Goal: Find specific page/section: Find specific page/section

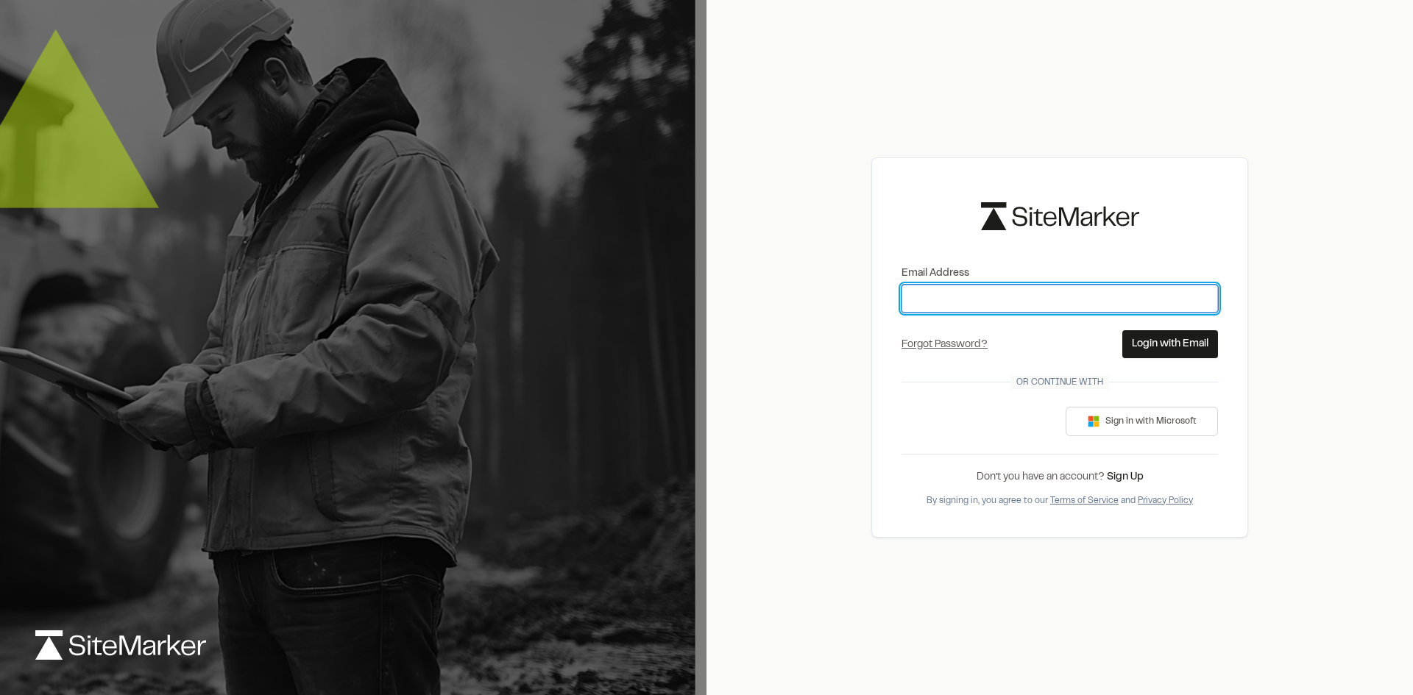
click at [981, 294] on input "Email Address" at bounding box center [1059, 299] width 316 height 28
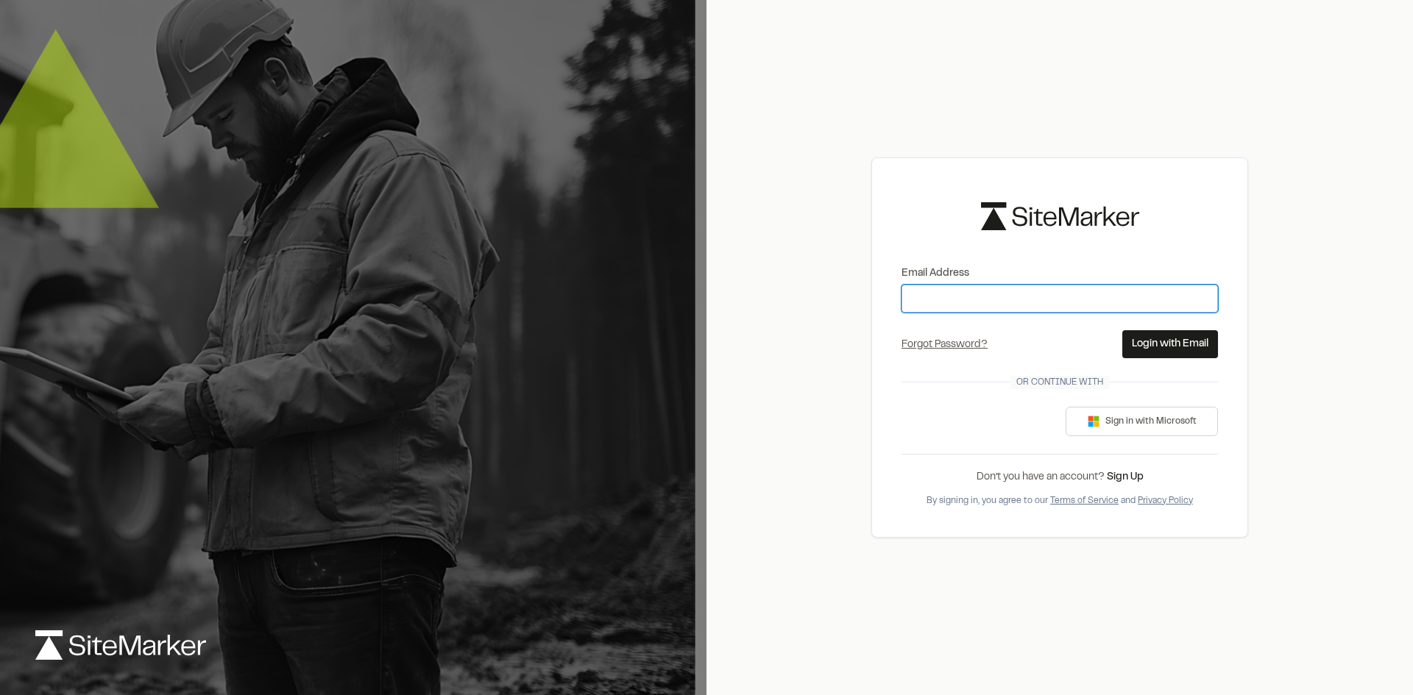
type input "**********"
drag, startPoint x: 1062, startPoint y: 311, endPoint x: 887, endPoint y: 312, distance: 174.4
click at [887, 312] on div "**********" at bounding box center [1059, 347] width 377 height 380
click at [1054, 289] on input "**********" at bounding box center [1059, 299] width 316 height 28
drag, startPoint x: 1055, startPoint y: 295, endPoint x: 845, endPoint y: 302, distance: 210.6
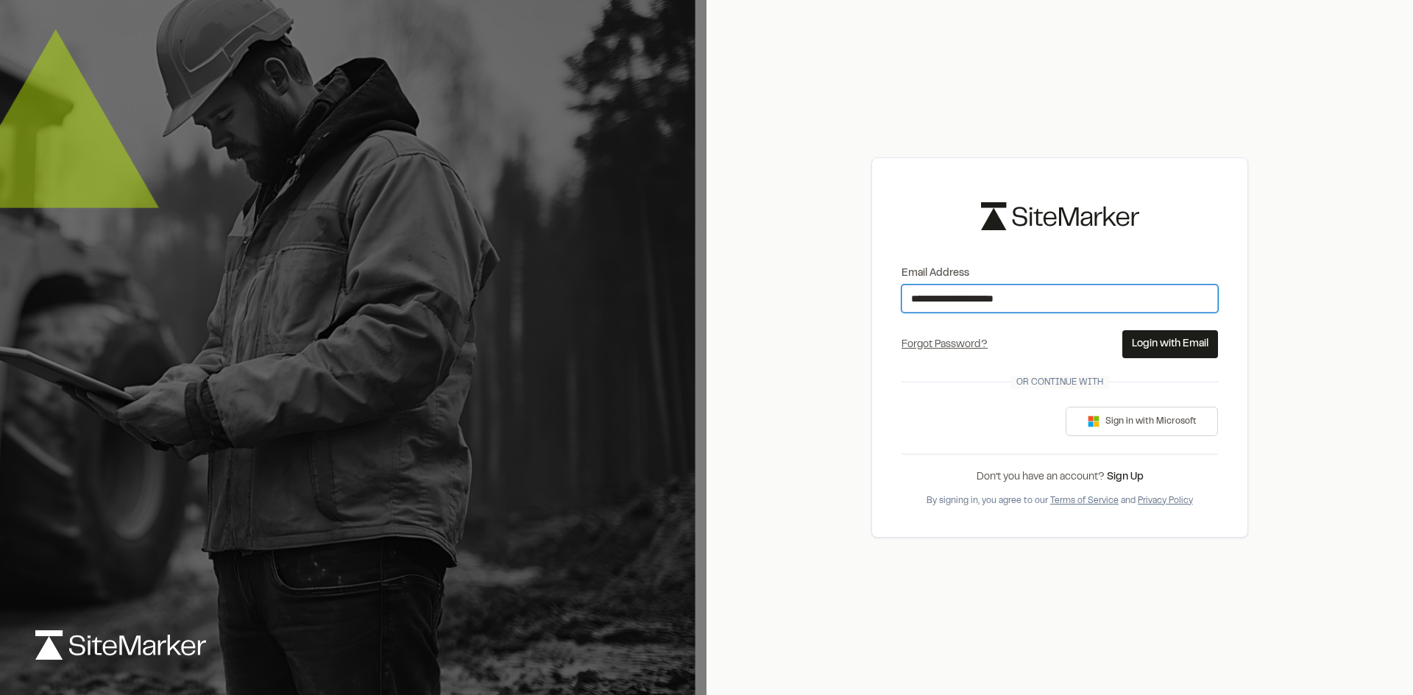
click at [845, 302] on div "**********" at bounding box center [1059, 347] width 706 height 695
click at [1162, 345] on button "Login with Email" at bounding box center [1170, 344] width 96 height 28
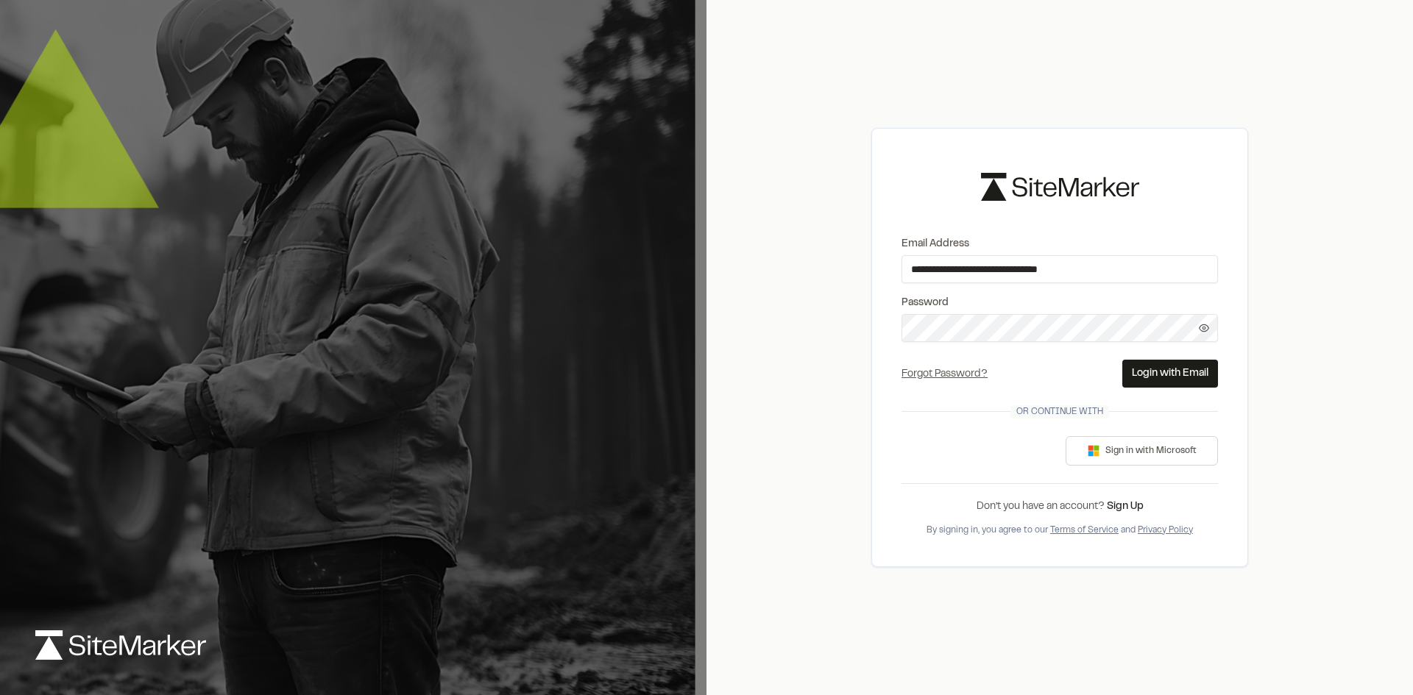
click at [1160, 372] on button "Login with Email" at bounding box center [1170, 374] width 96 height 28
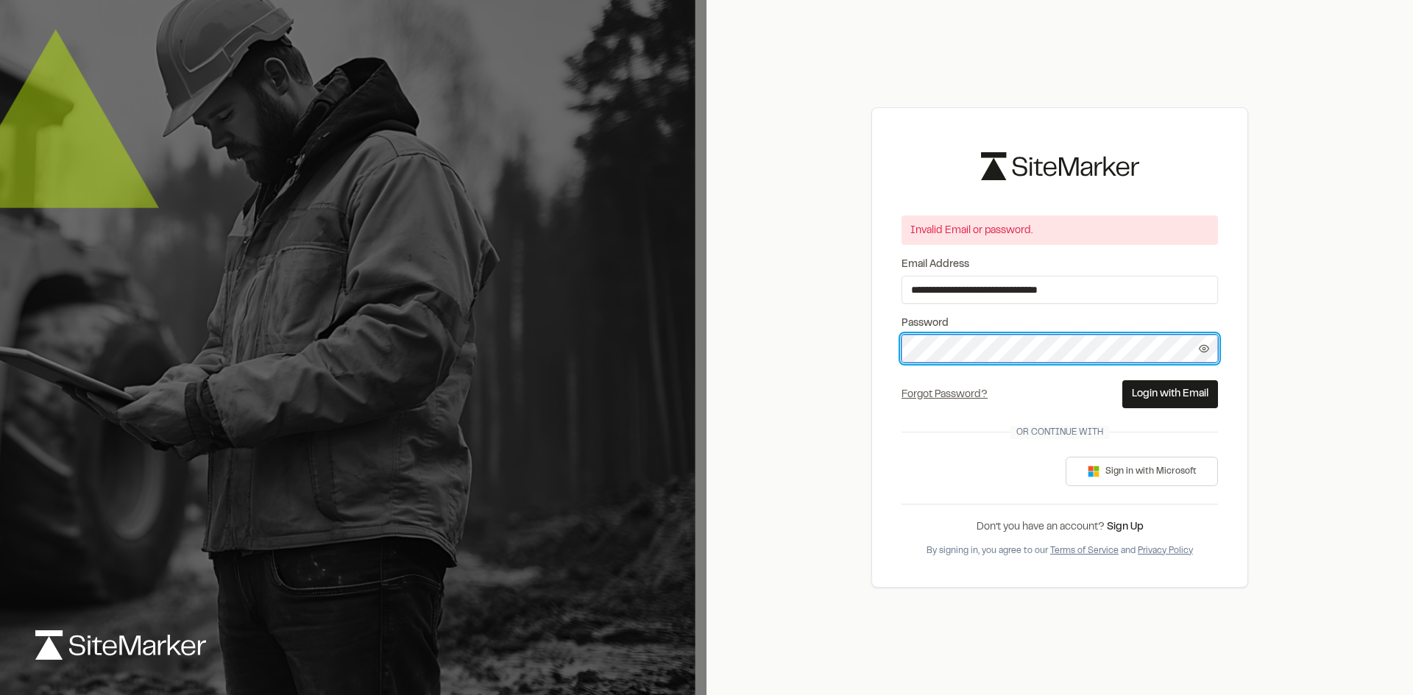
click at [877, 358] on div "**********" at bounding box center [1059, 347] width 377 height 480
click at [1290, 435] on div "**********" at bounding box center [1059, 347] width 706 height 695
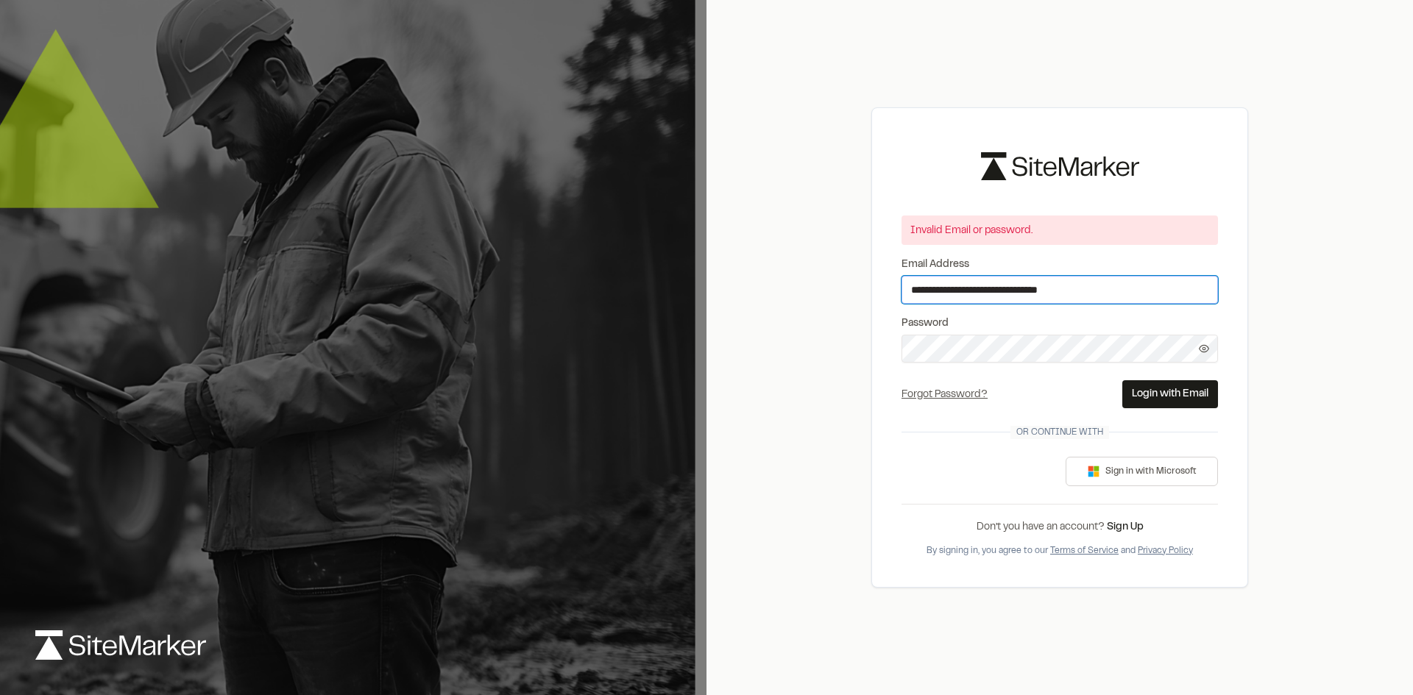
click at [990, 286] on input "**********" at bounding box center [1059, 290] width 316 height 28
type input "**********"
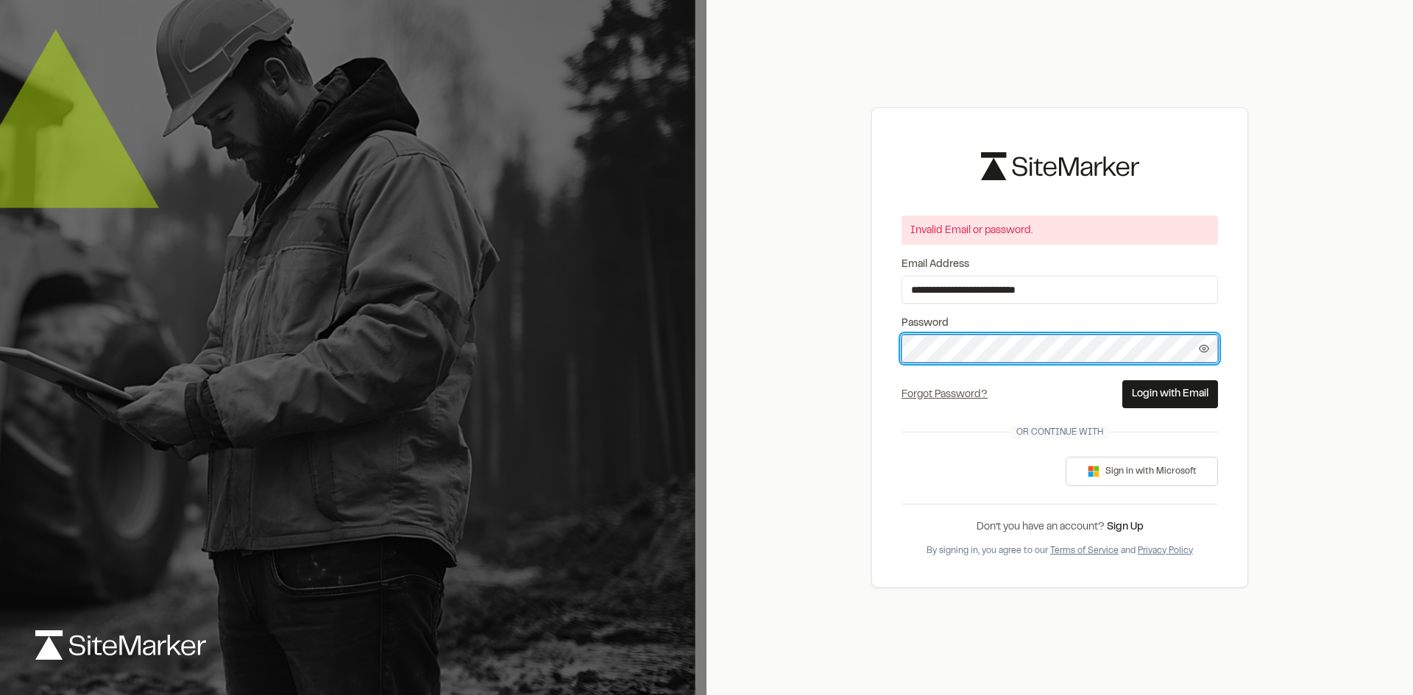
click at [866, 351] on div "**********" at bounding box center [1059, 347] width 706 height 695
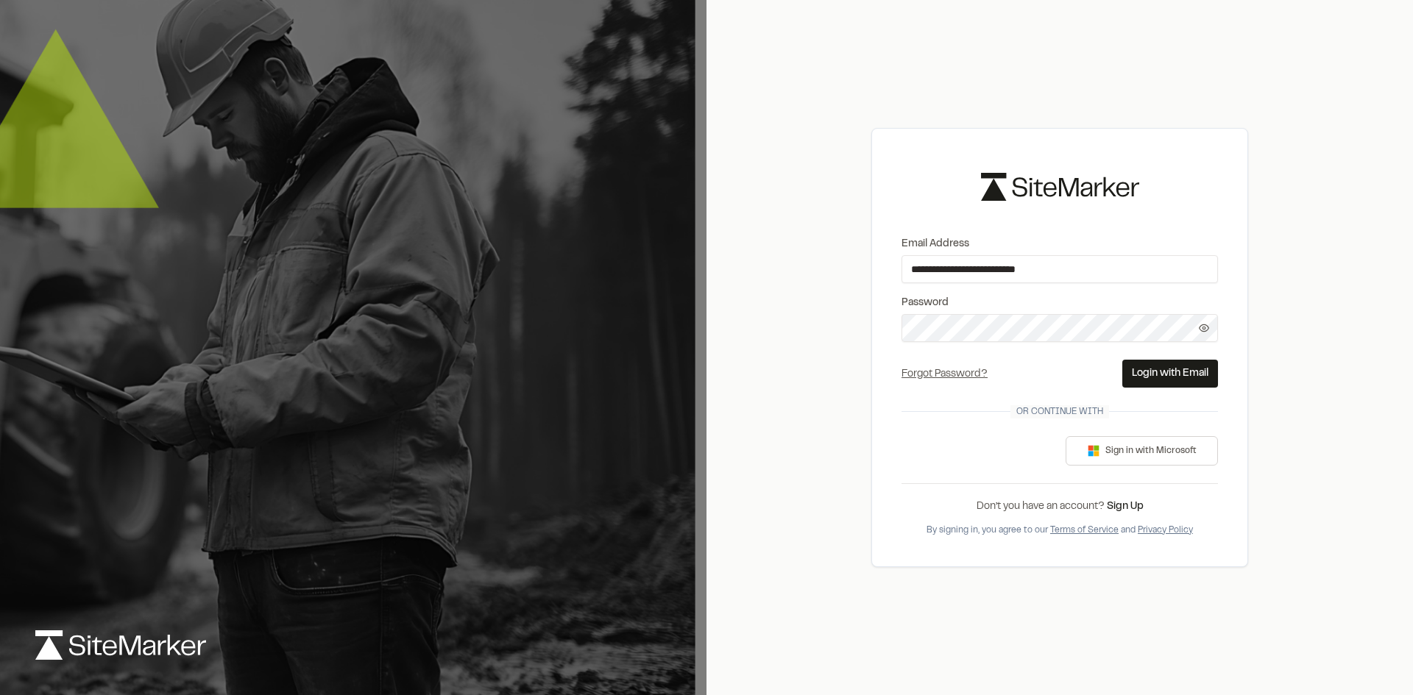
click at [1174, 372] on button "Login with Email" at bounding box center [1170, 374] width 96 height 28
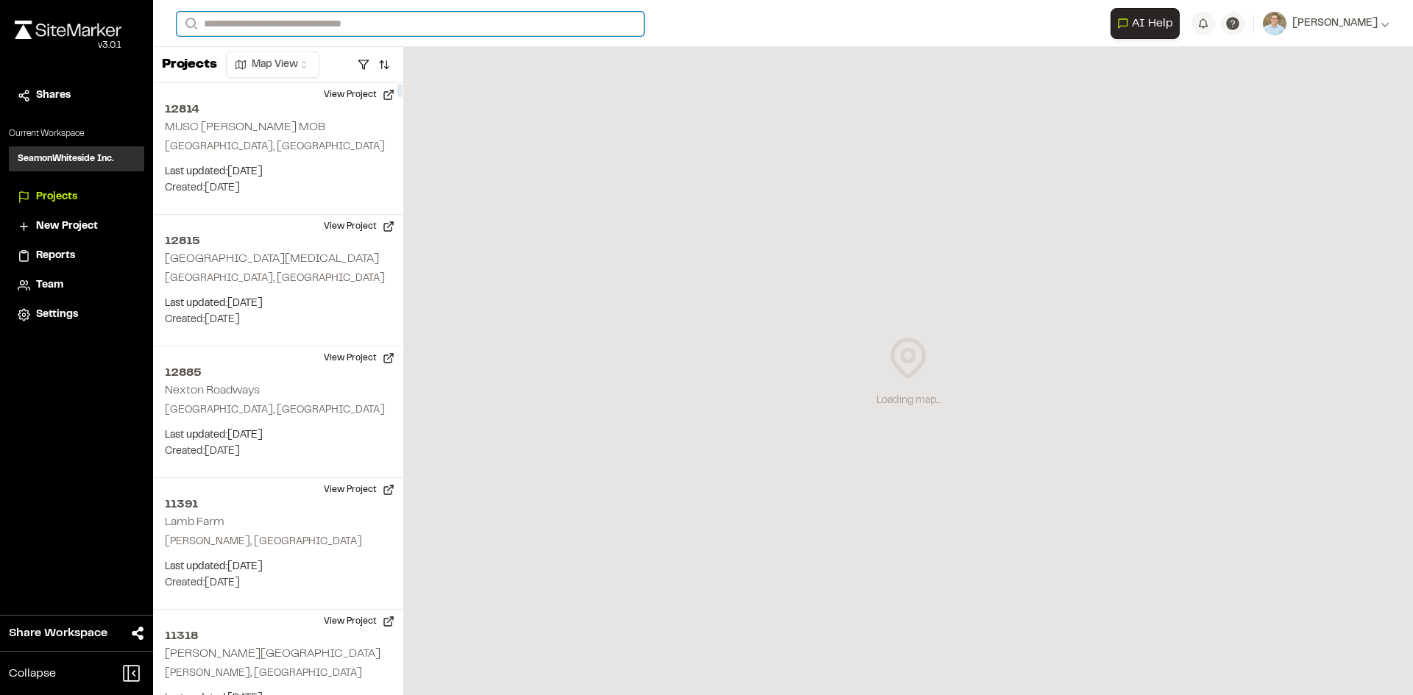
click at [356, 24] on input "Search" at bounding box center [410, 24] width 467 height 24
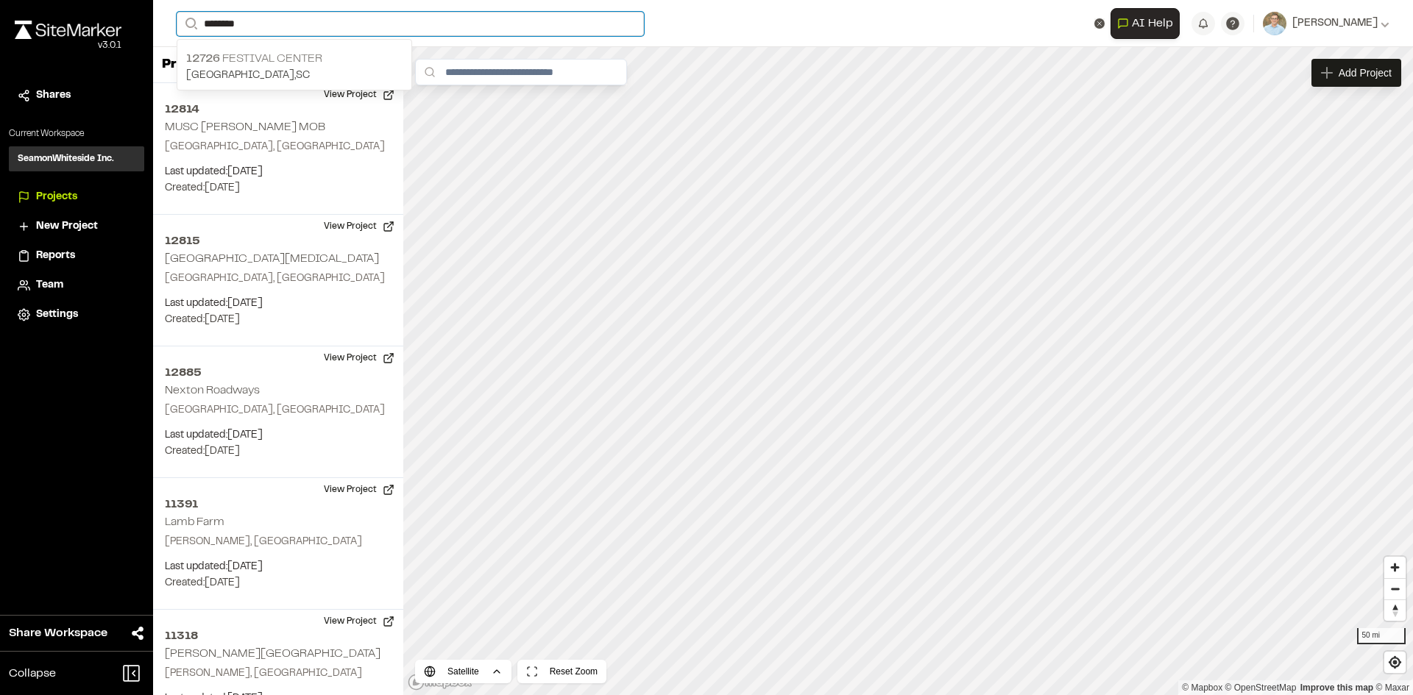
type input "********"
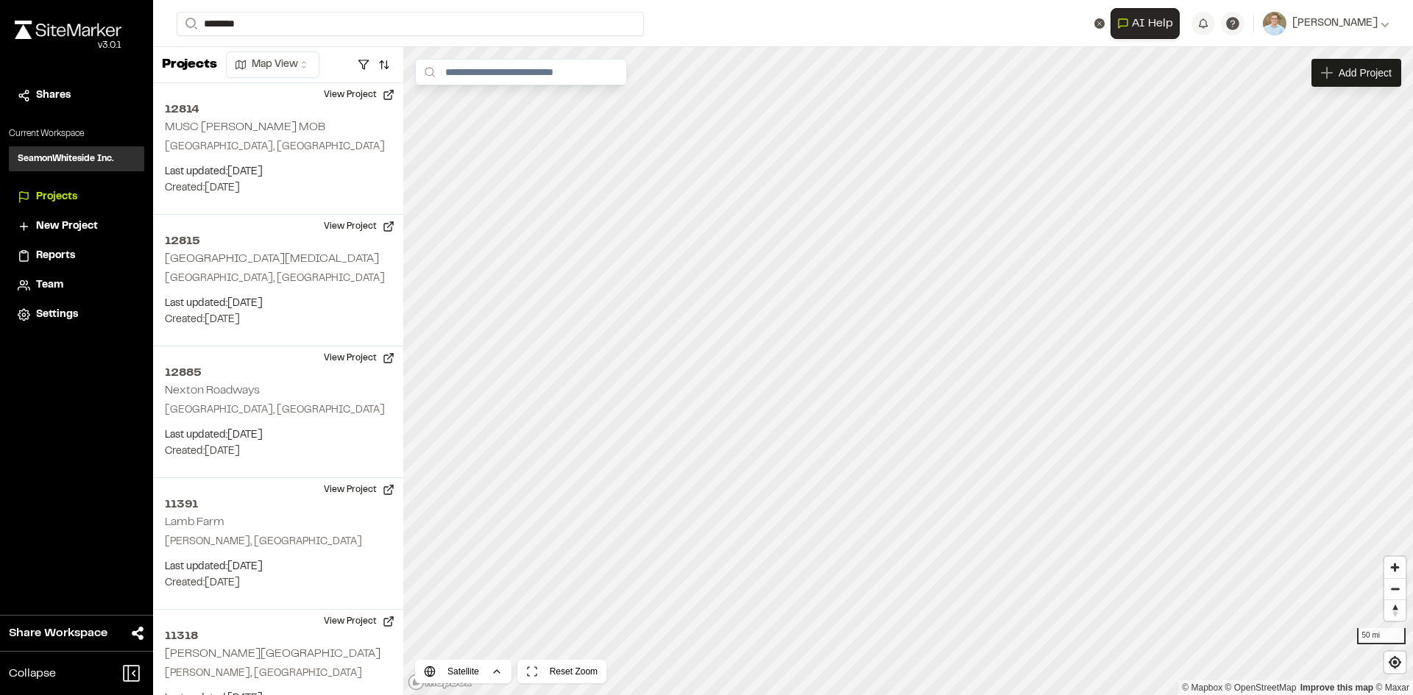
click at [255, 58] on p "12726 Festival Center" at bounding box center [294, 59] width 216 height 18
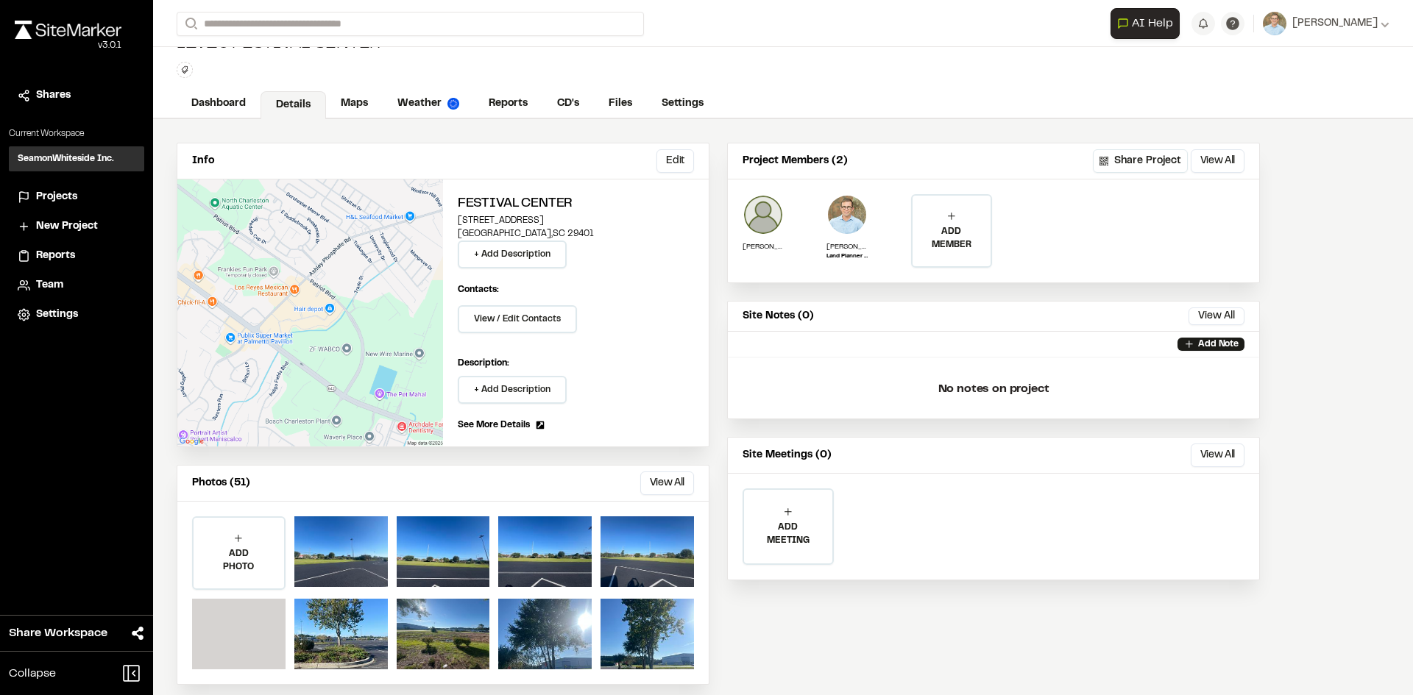
scroll to position [40, 0]
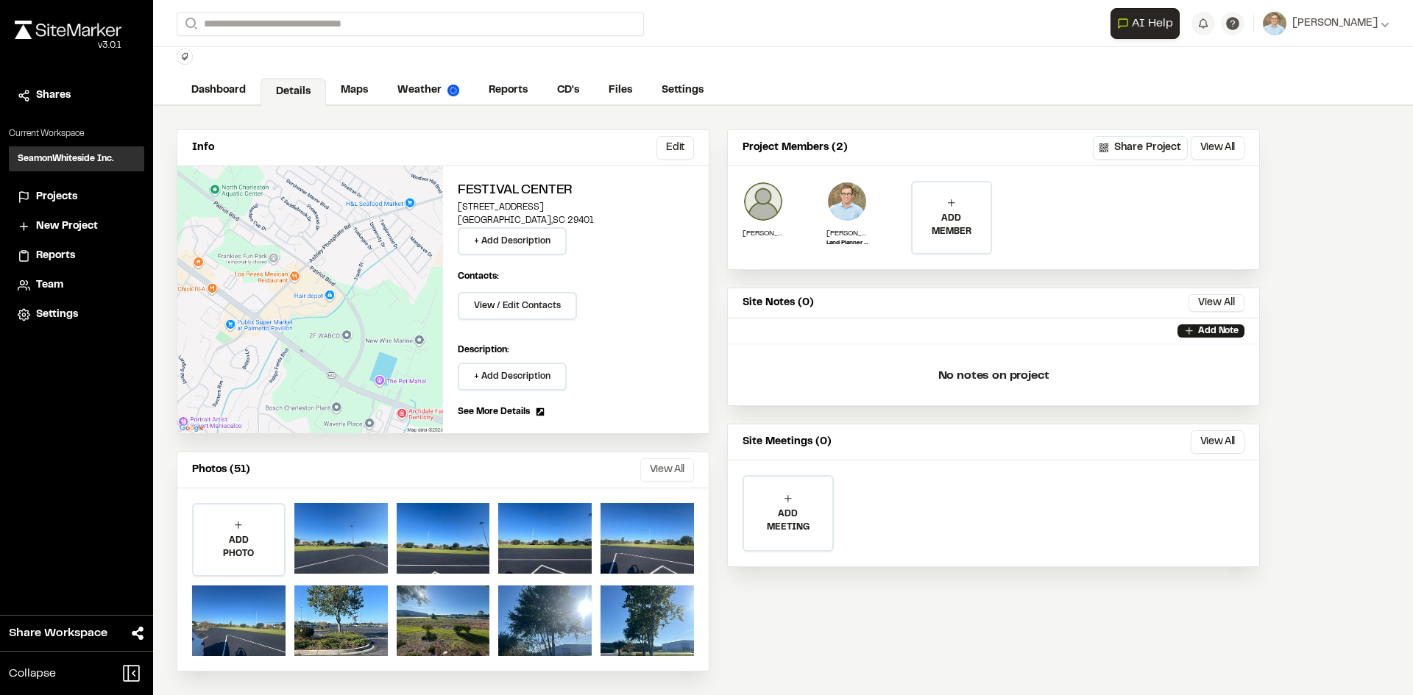
click at [663, 471] on button "View All" at bounding box center [667, 470] width 54 height 24
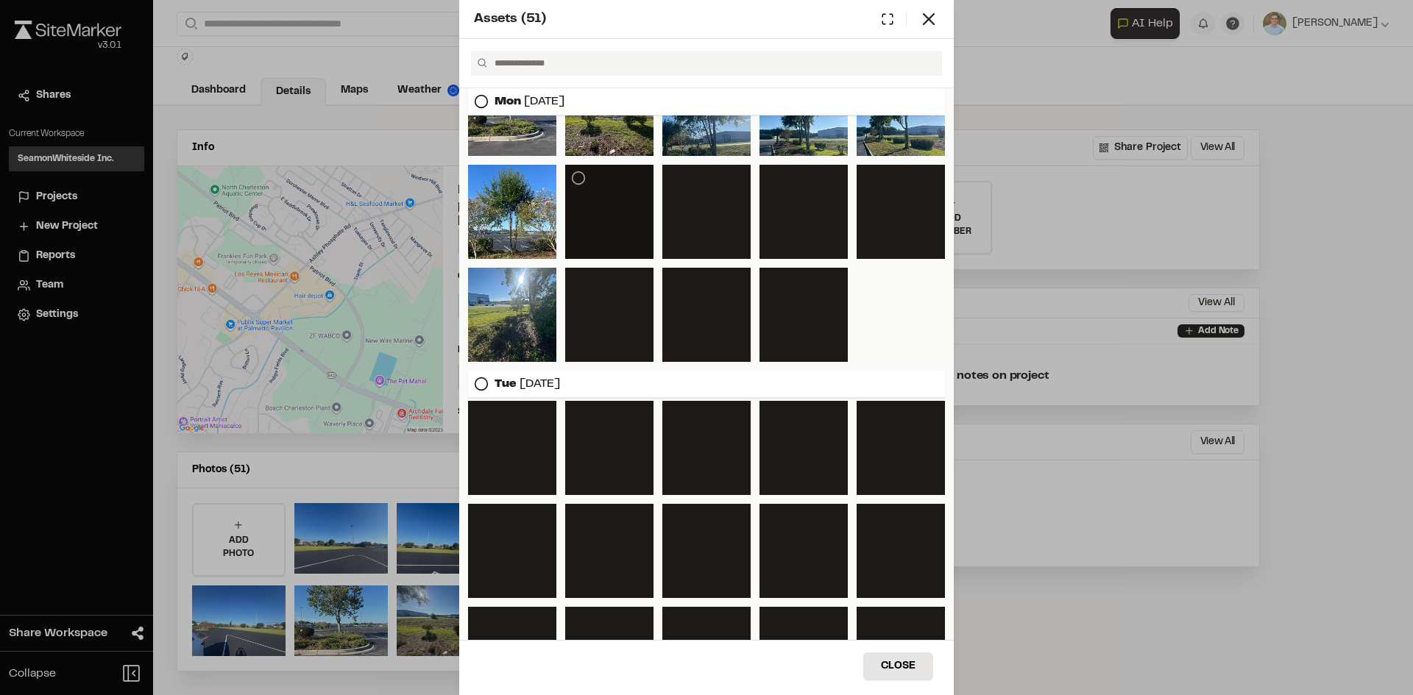
scroll to position [0, 0]
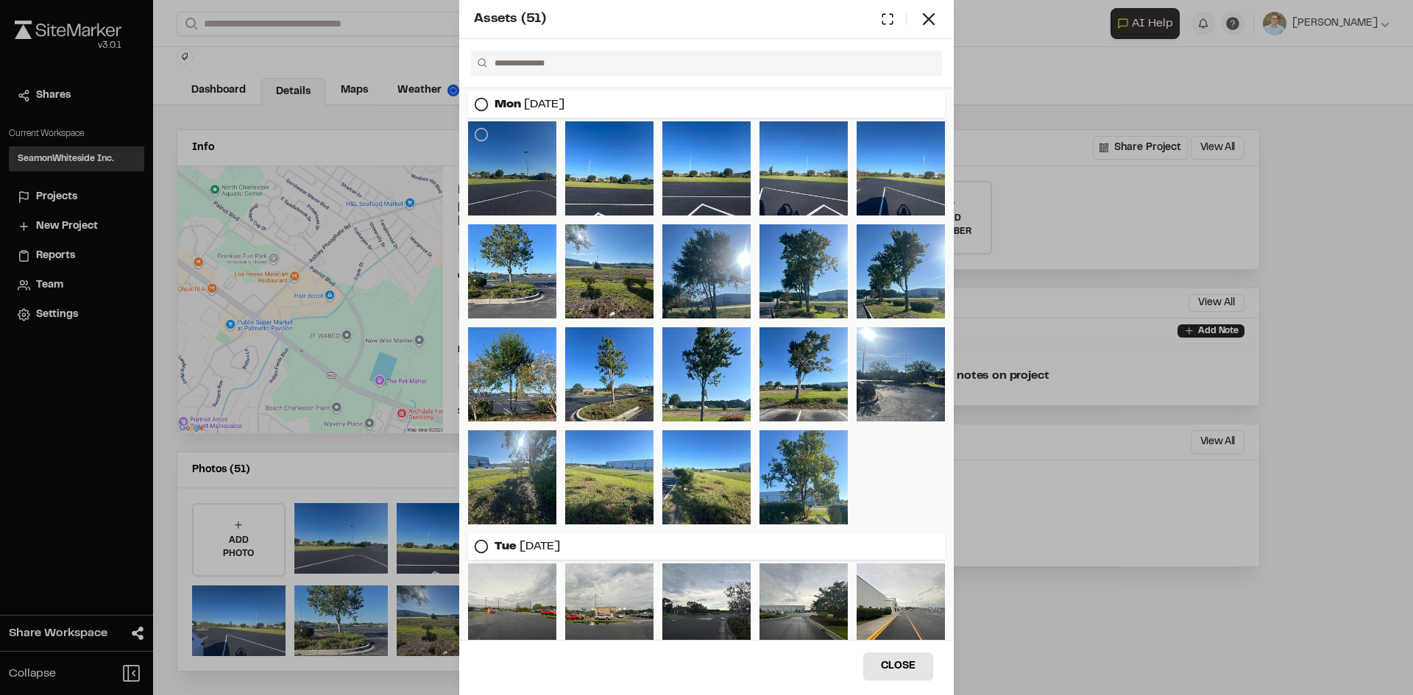
click at [537, 171] on div at bounding box center [512, 168] width 88 height 94
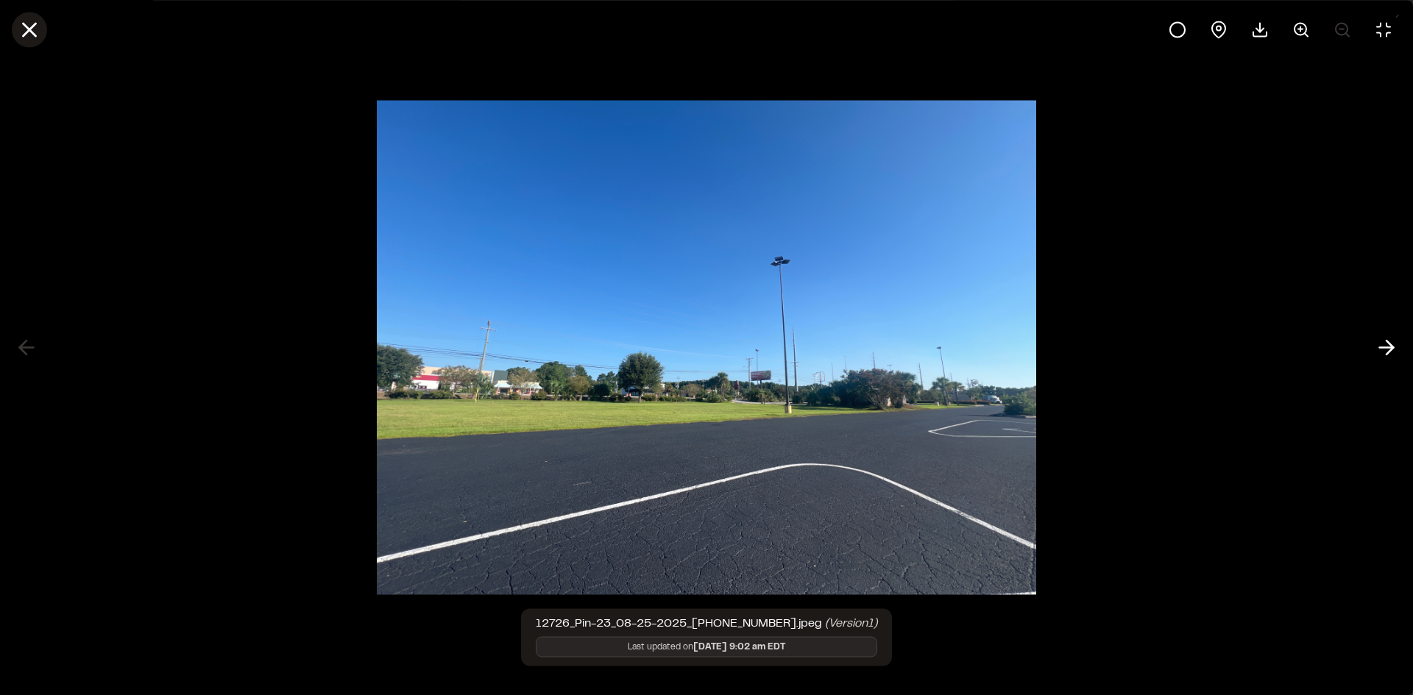
click at [35, 21] on icon at bounding box center [29, 29] width 25 height 25
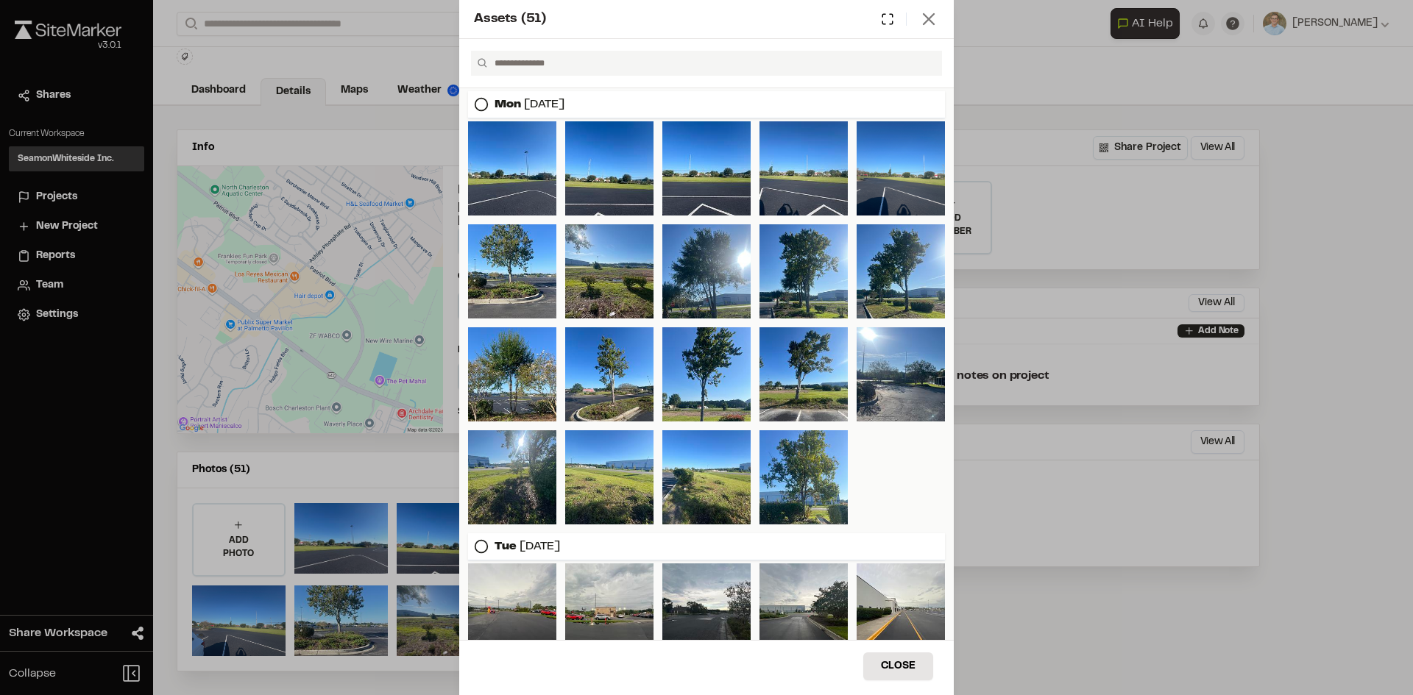
click at [935, 11] on icon at bounding box center [928, 19] width 21 height 21
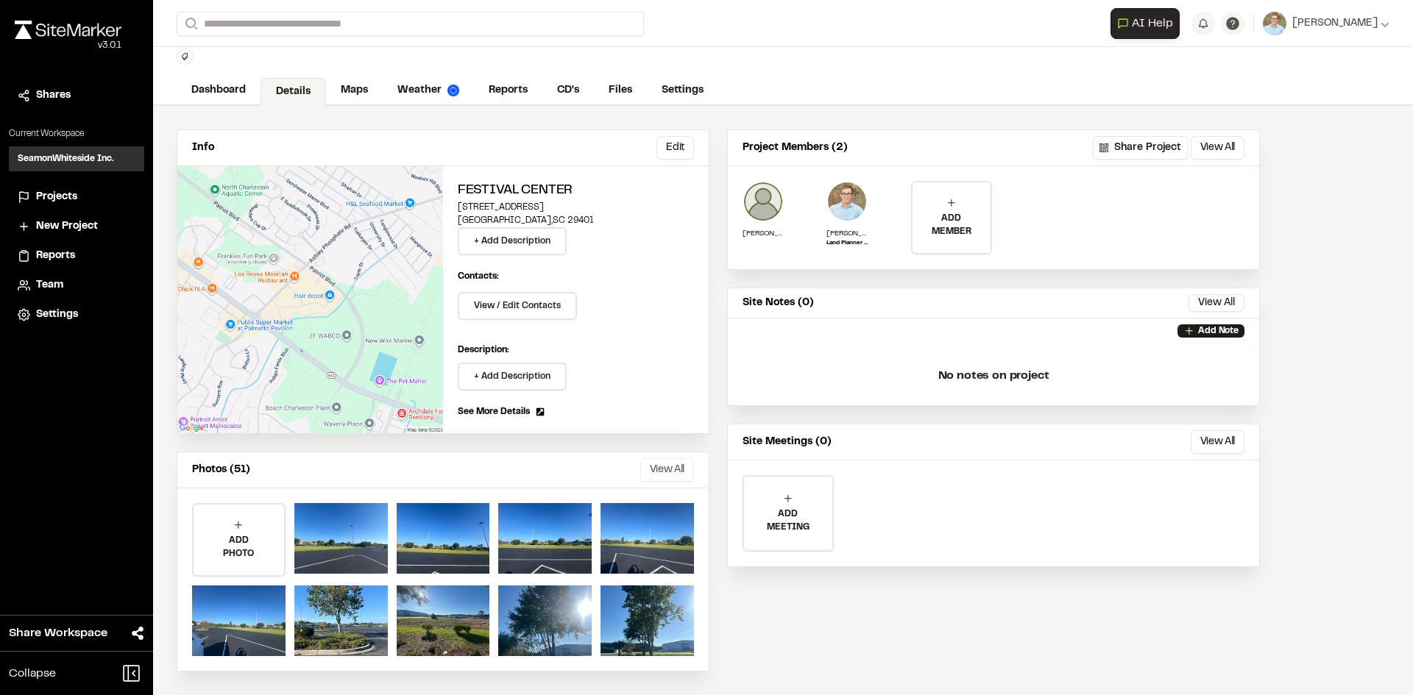
click at [673, 475] on button "View All" at bounding box center [667, 470] width 54 height 24
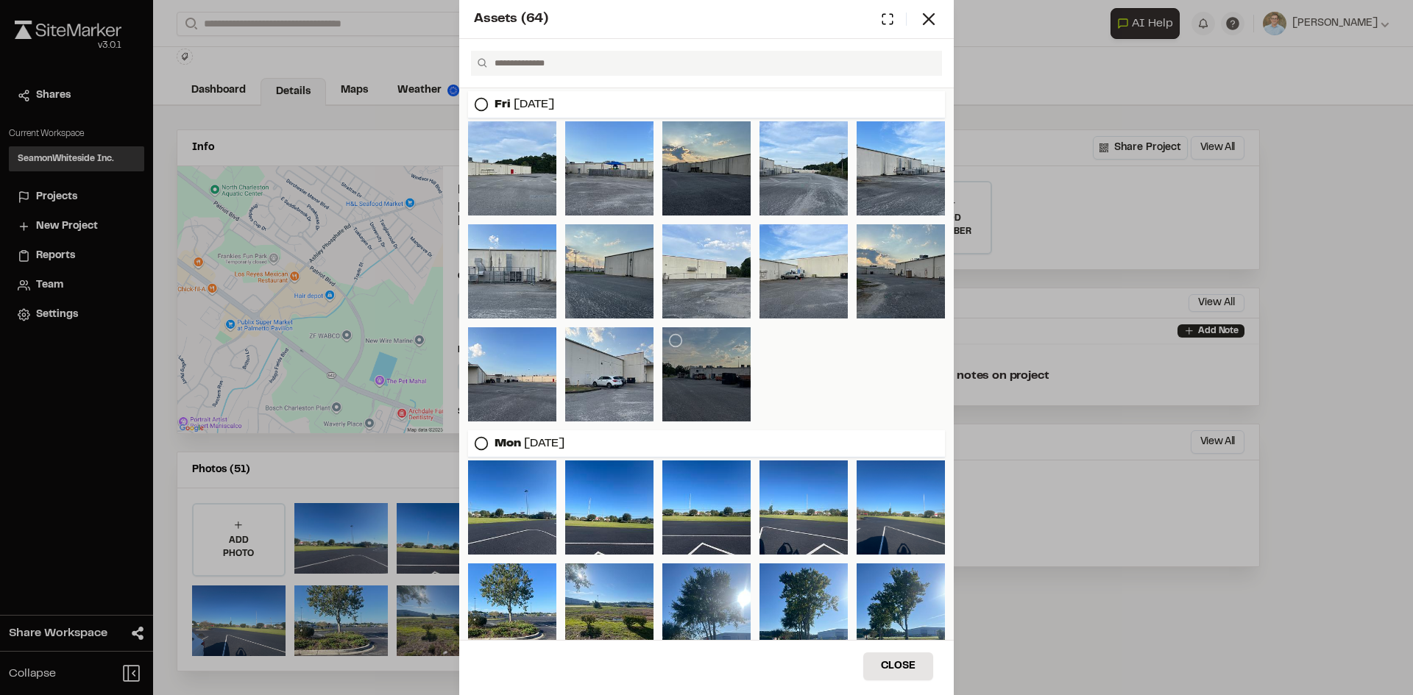
click at [697, 383] on div at bounding box center [706, 374] width 88 height 94
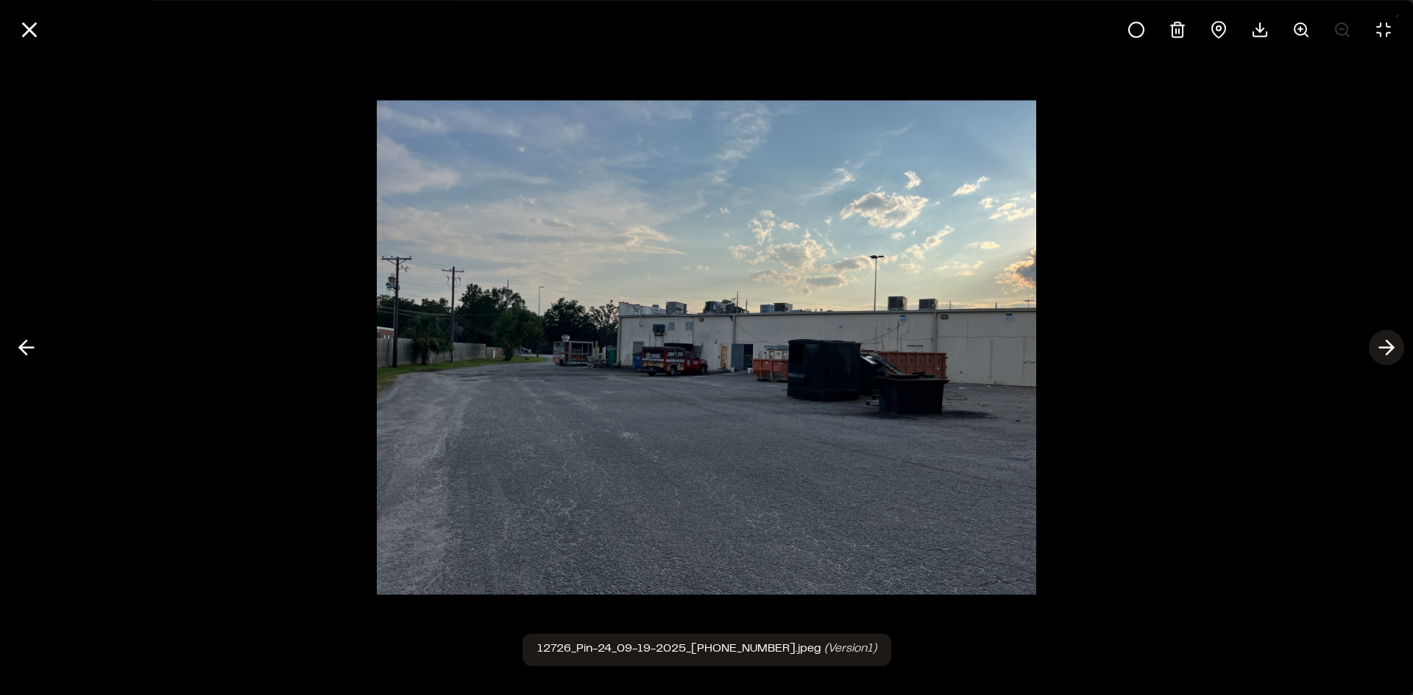
click at [1388, 338] on icon at bounding box center [1387, 348] width 24 height 25
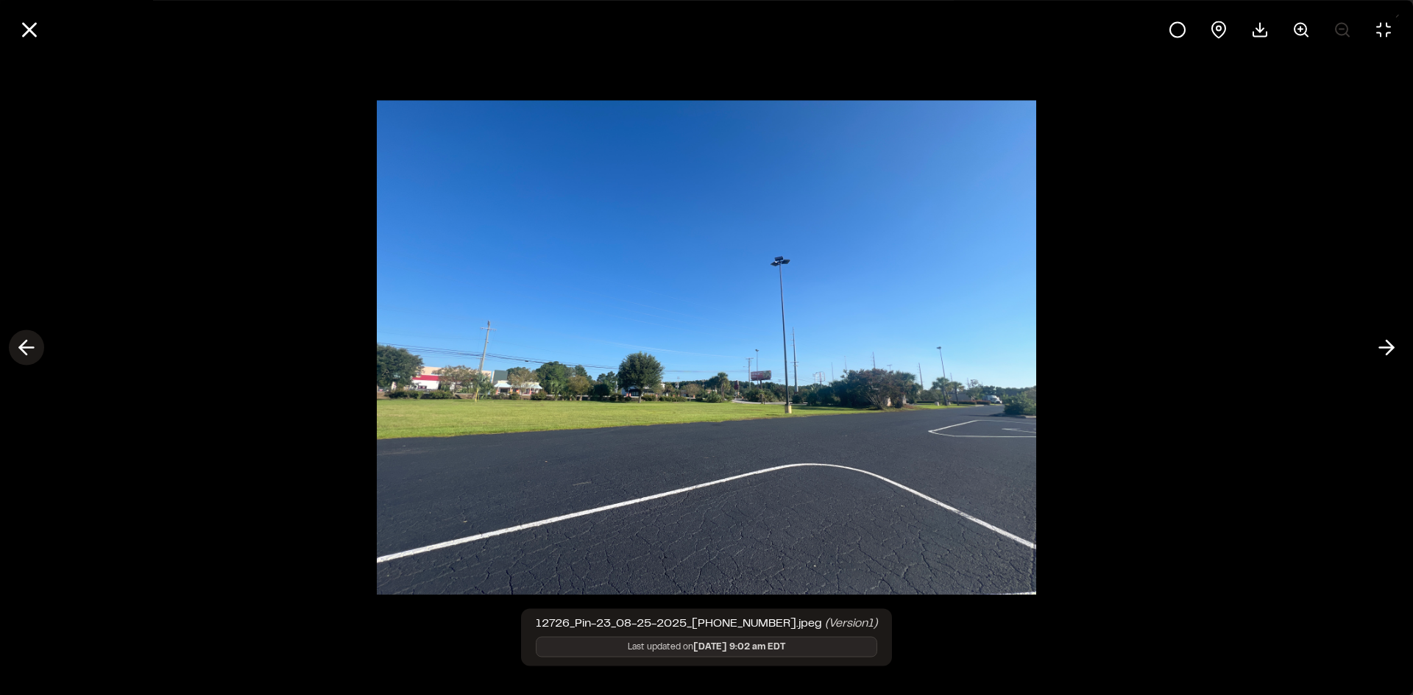
click at [21, 353] on icon at bounding box center [27, 348] width 24 height 25
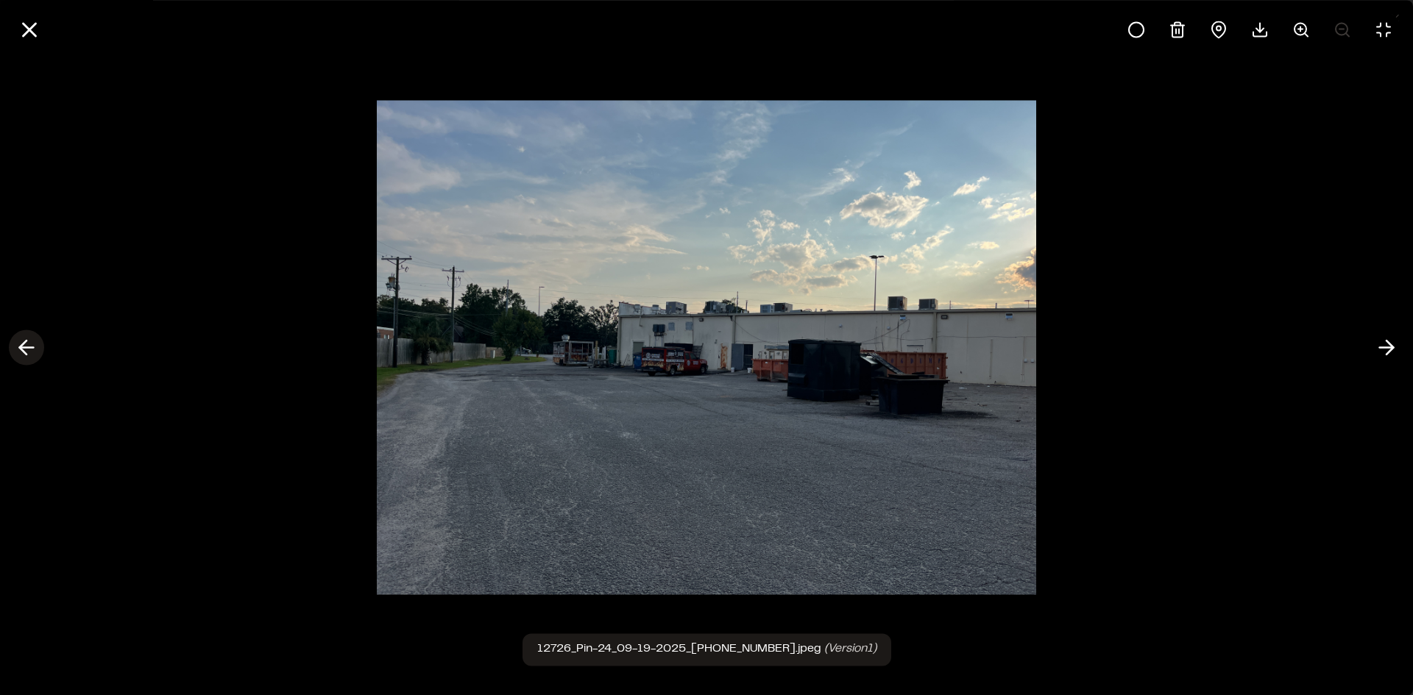
click at [23, 354] on icon at bounding box center [27, 348] width 24 height 25
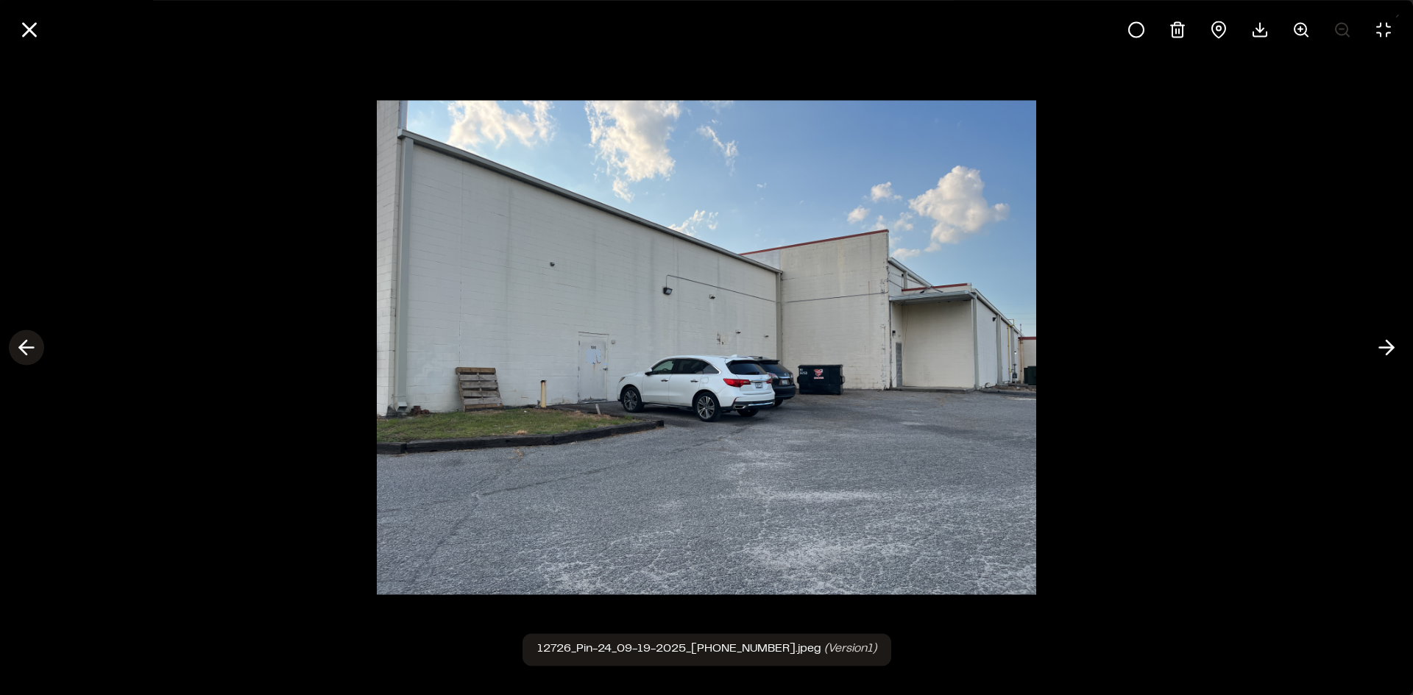
click at [23, 354] on icon at bounding box center [27, 348] width 24 height 25
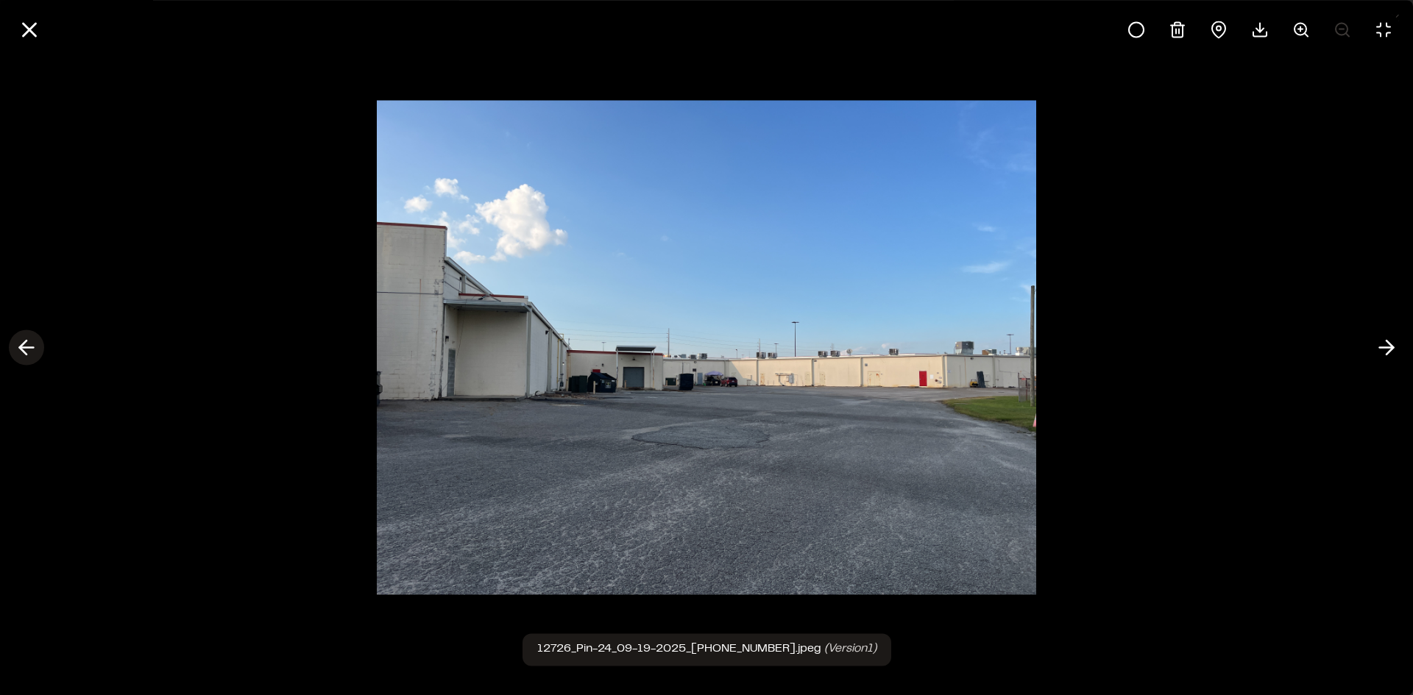
click at [23, 354] on icon at bounding box center [27, 348] width 24 height 25
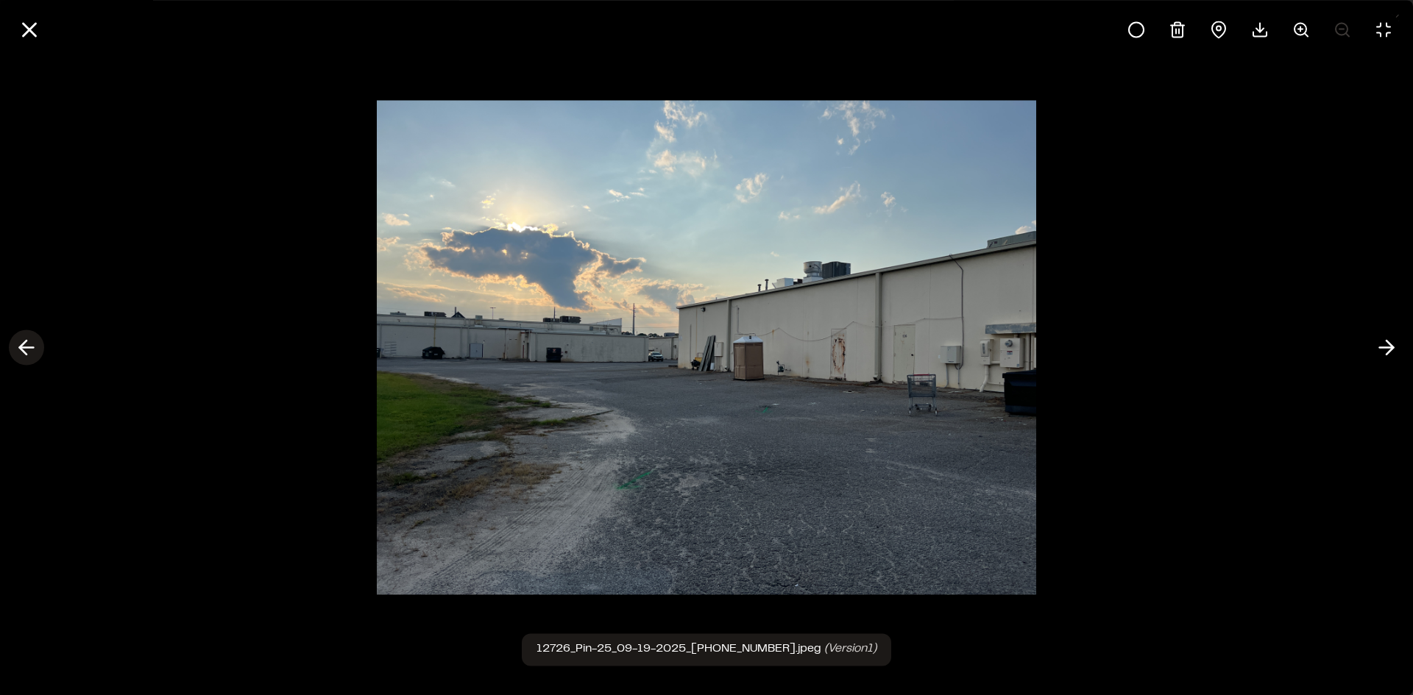
click at [23, 354] on icon at bounding box center [27, 348] width 24 height 25
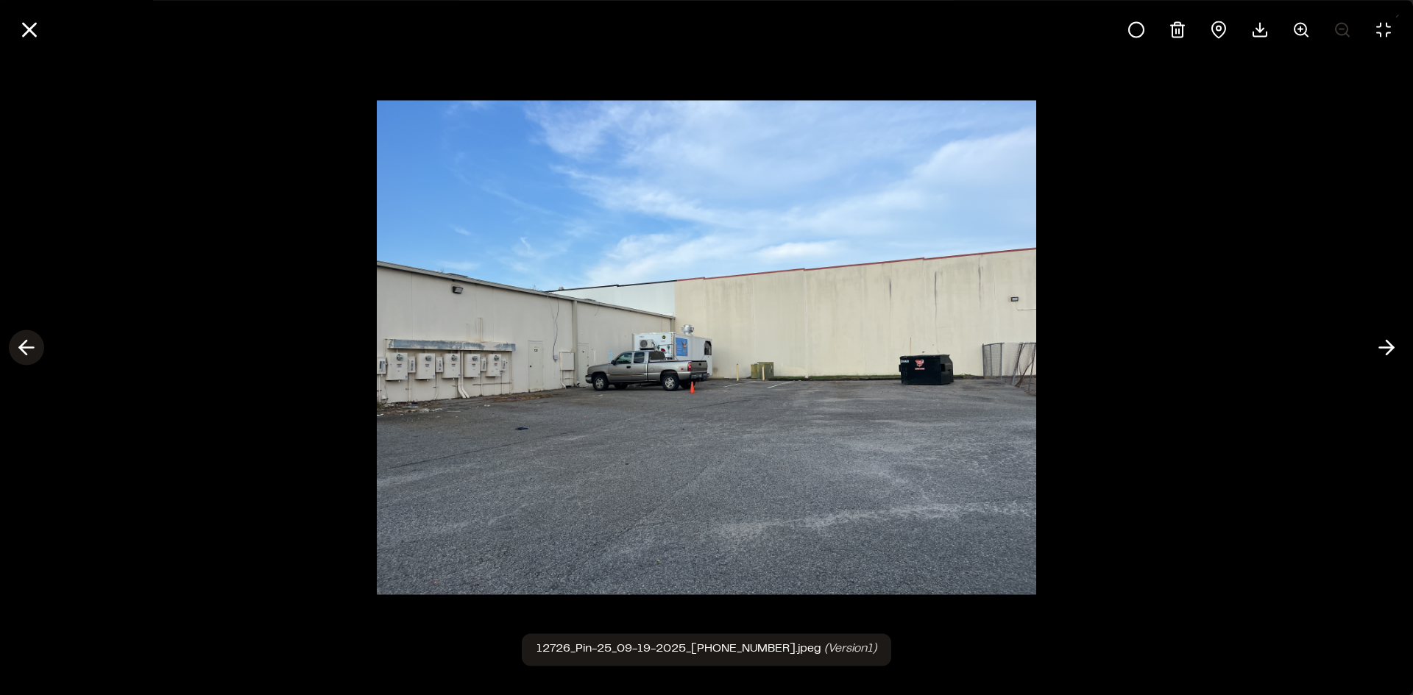
click at [23, 354] on icon at bounding box center [27, 348] width 24 height 25
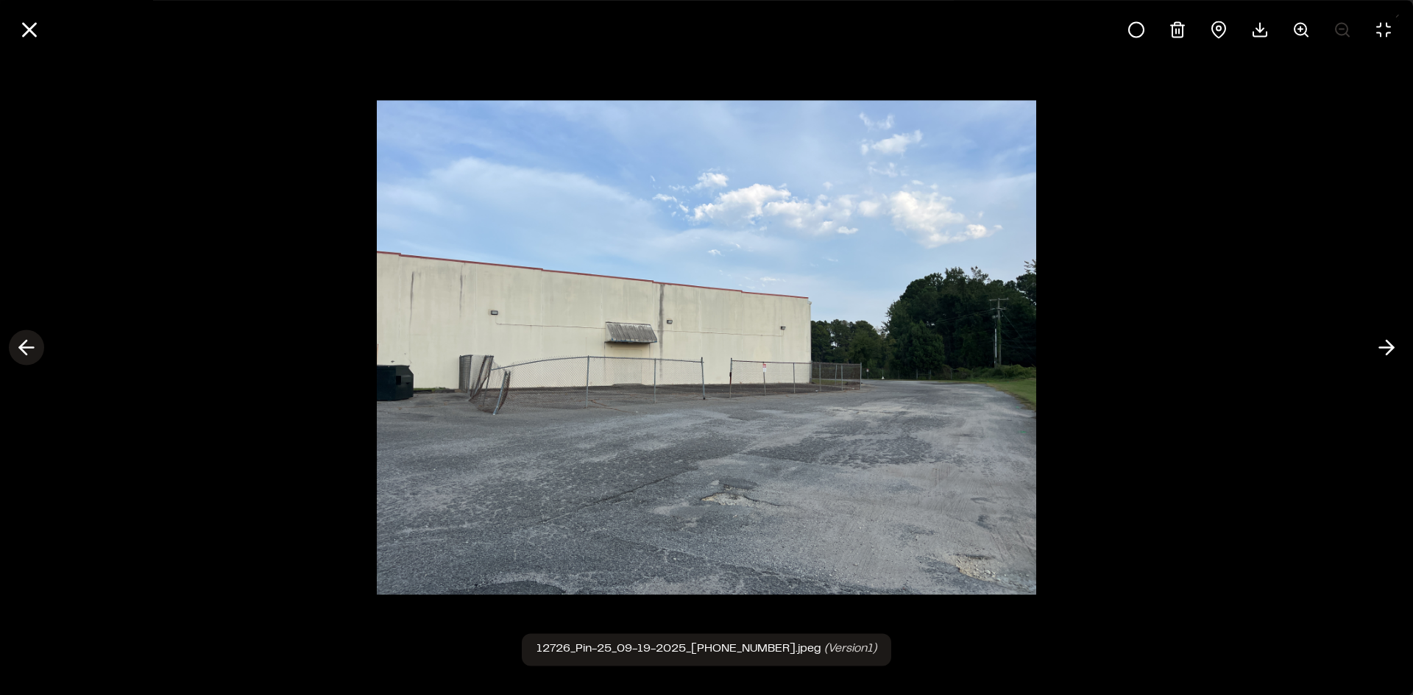
click at [23, 354] on icon at bounding box center [27, 348] width 24 height 25
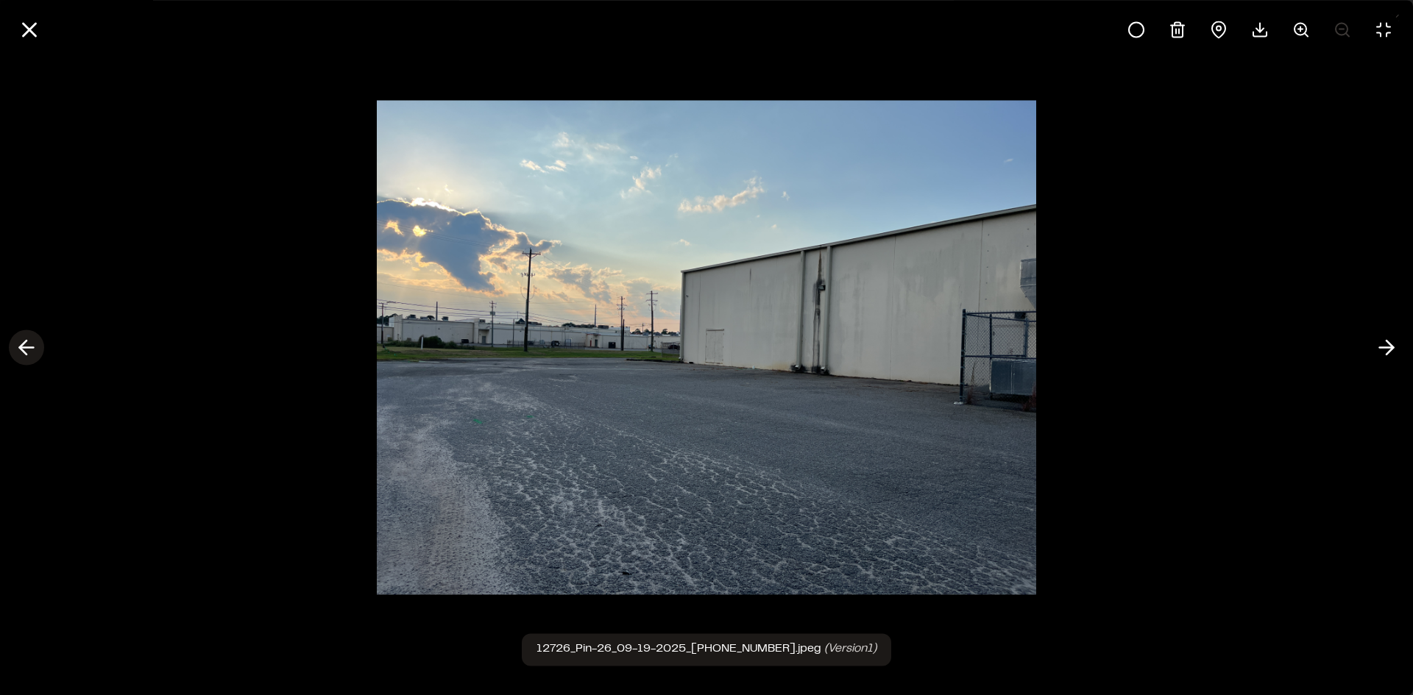
click at [23, 354] on icon at bounding box center [27, 348] width 24 height 25
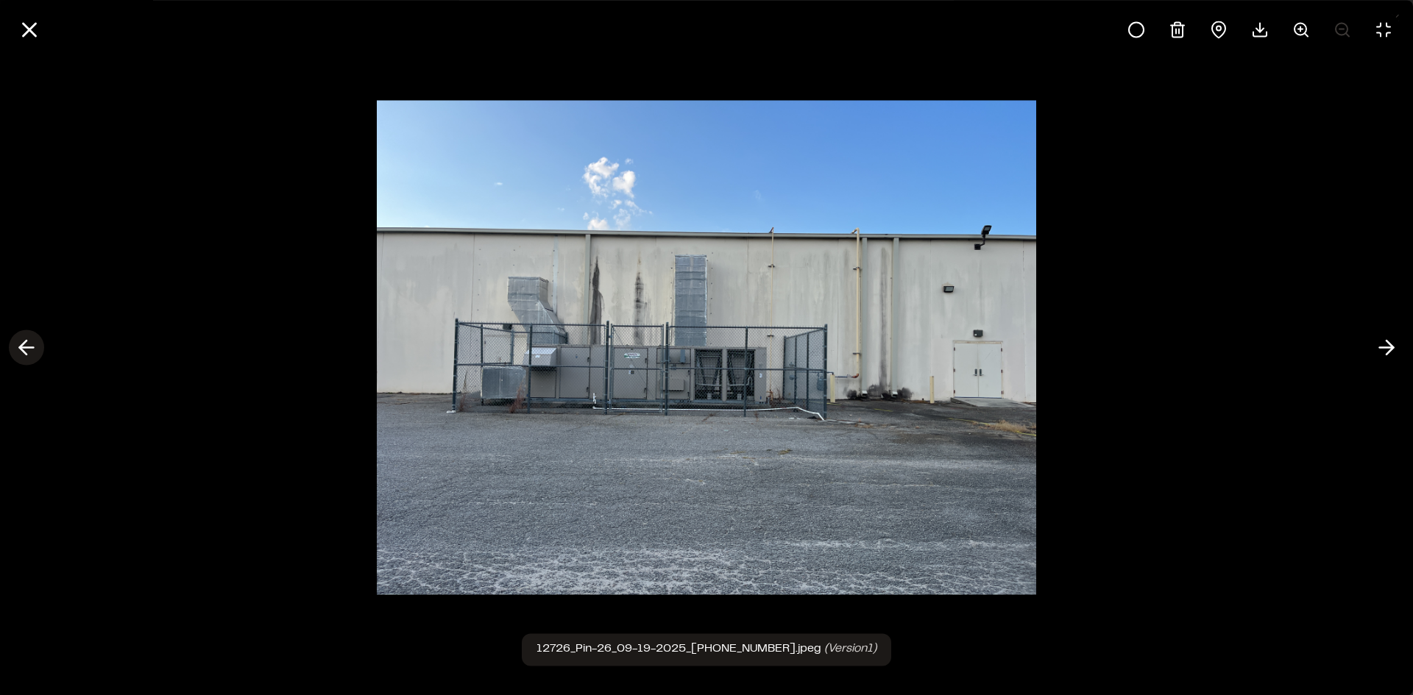
click at [23, 354] on icon at bounding box center [27, 348] width 24 height 25
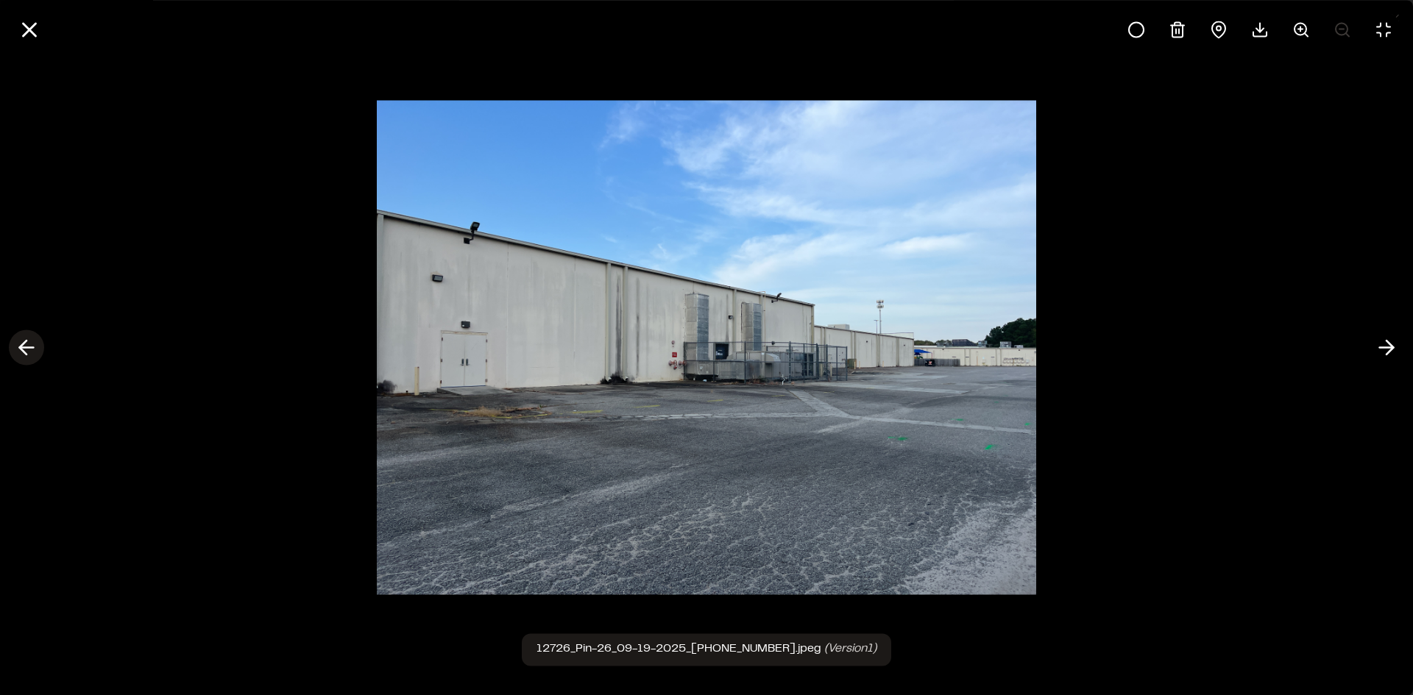
click at [23, 354] on icon at bounding box center [27, 348] width 24 height 25
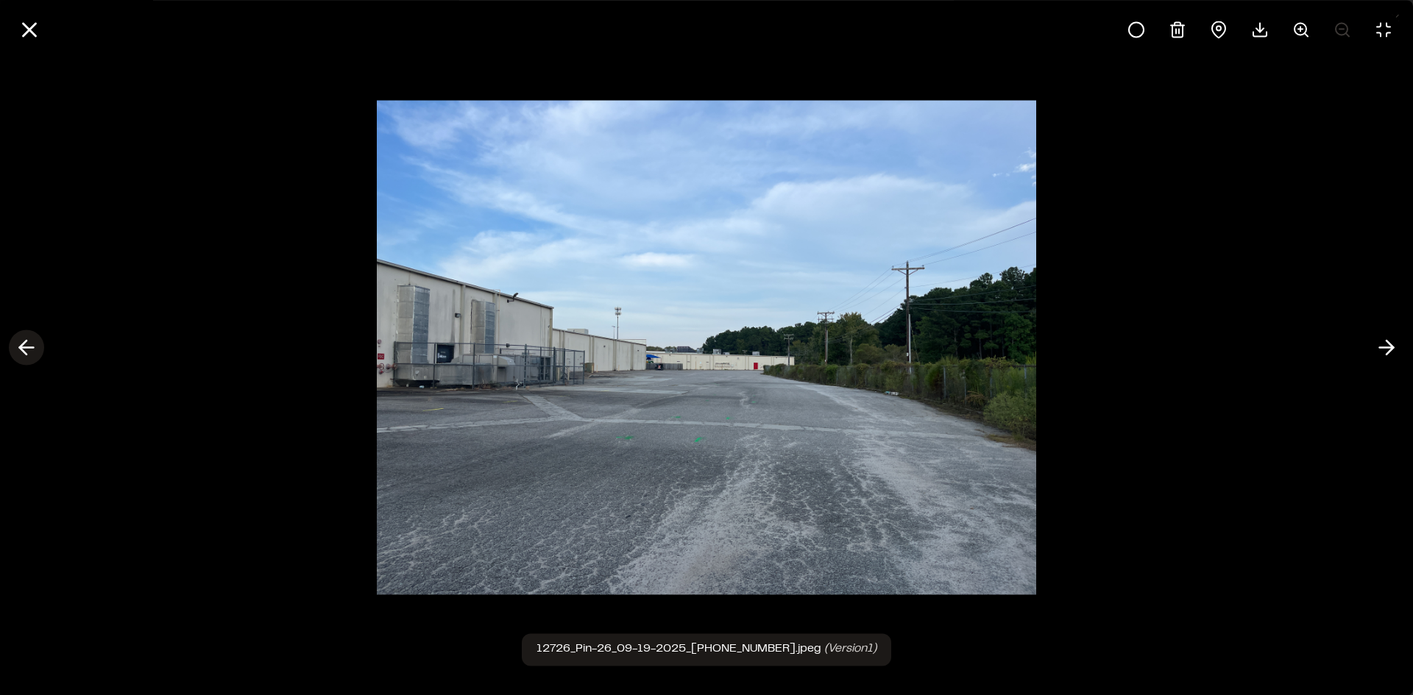
click at [23, 354] on icon at bounding box center [27, 348] width 24 height 25
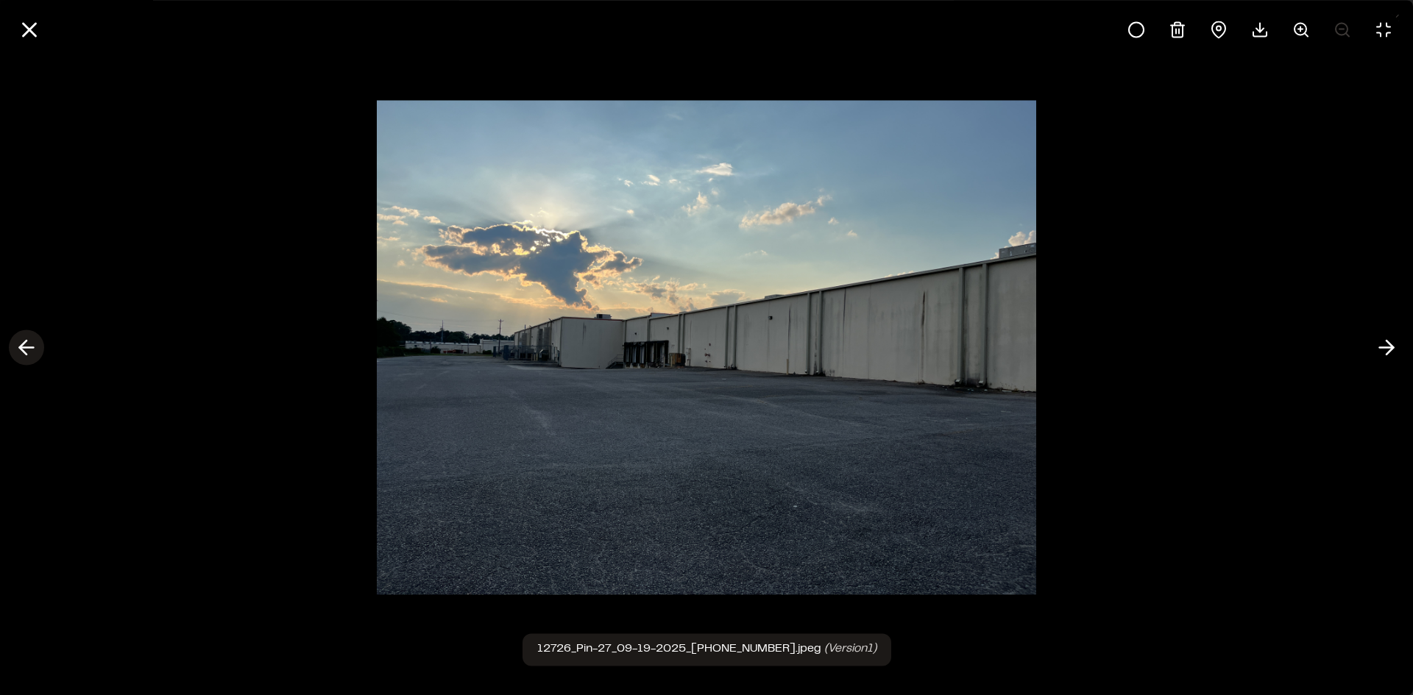
click at [23, 354] on icon at bounding box center [27, 348] width 24 height 25
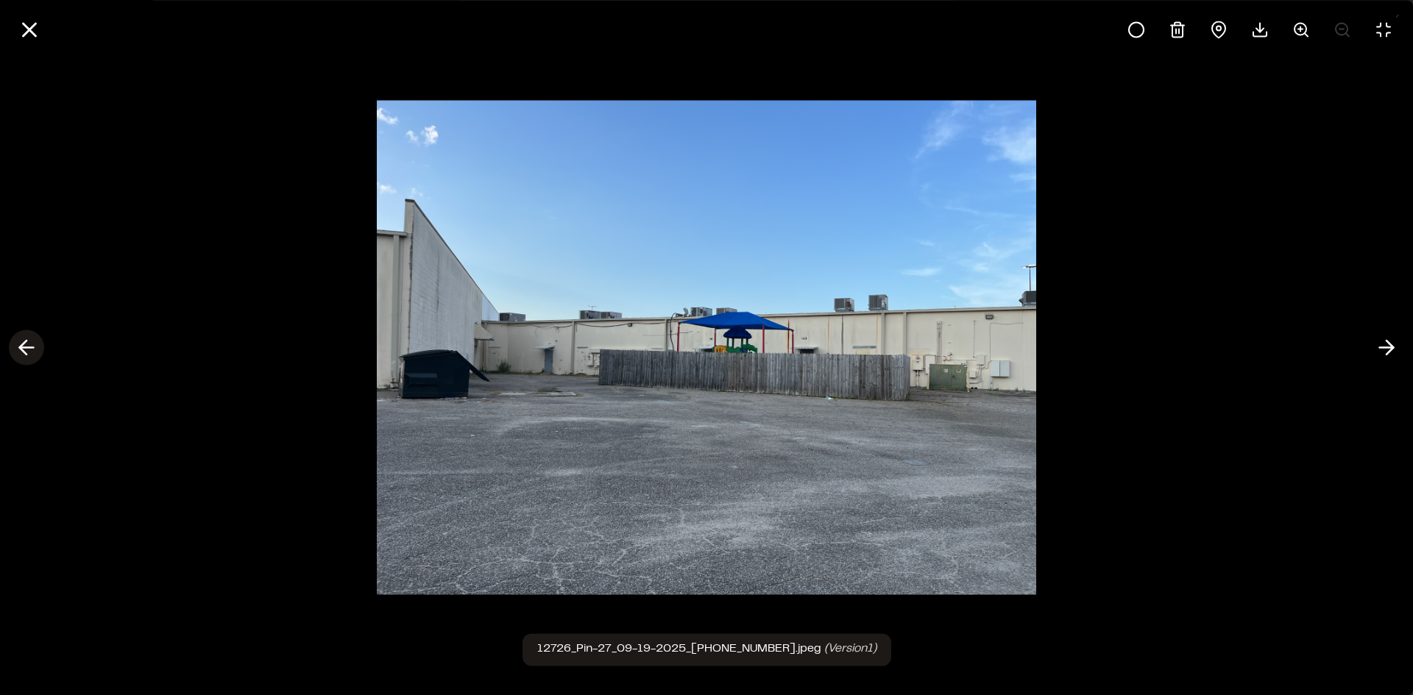
click at [23, 354] on icon at bounding box center [27, 348] width 24 height 25
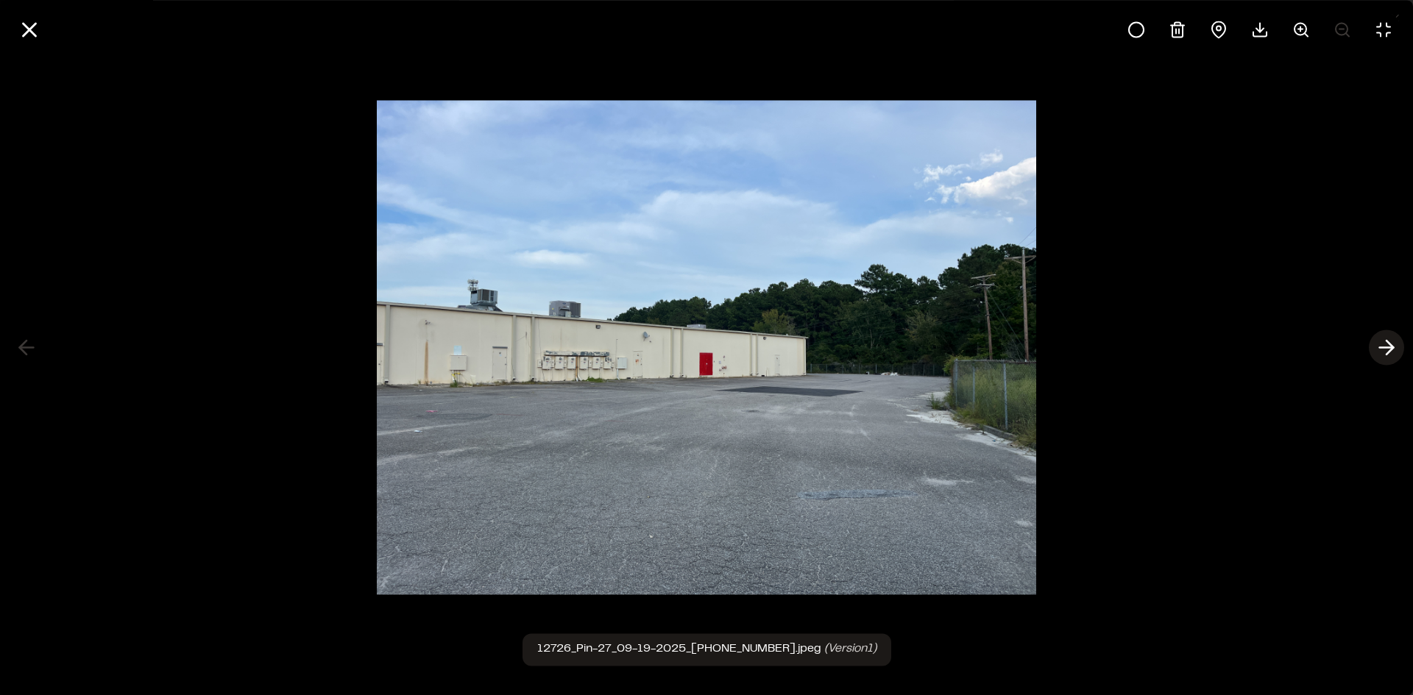
click at [1388, 345] on icon at bounding box center [1387, 348] width 24 height 25
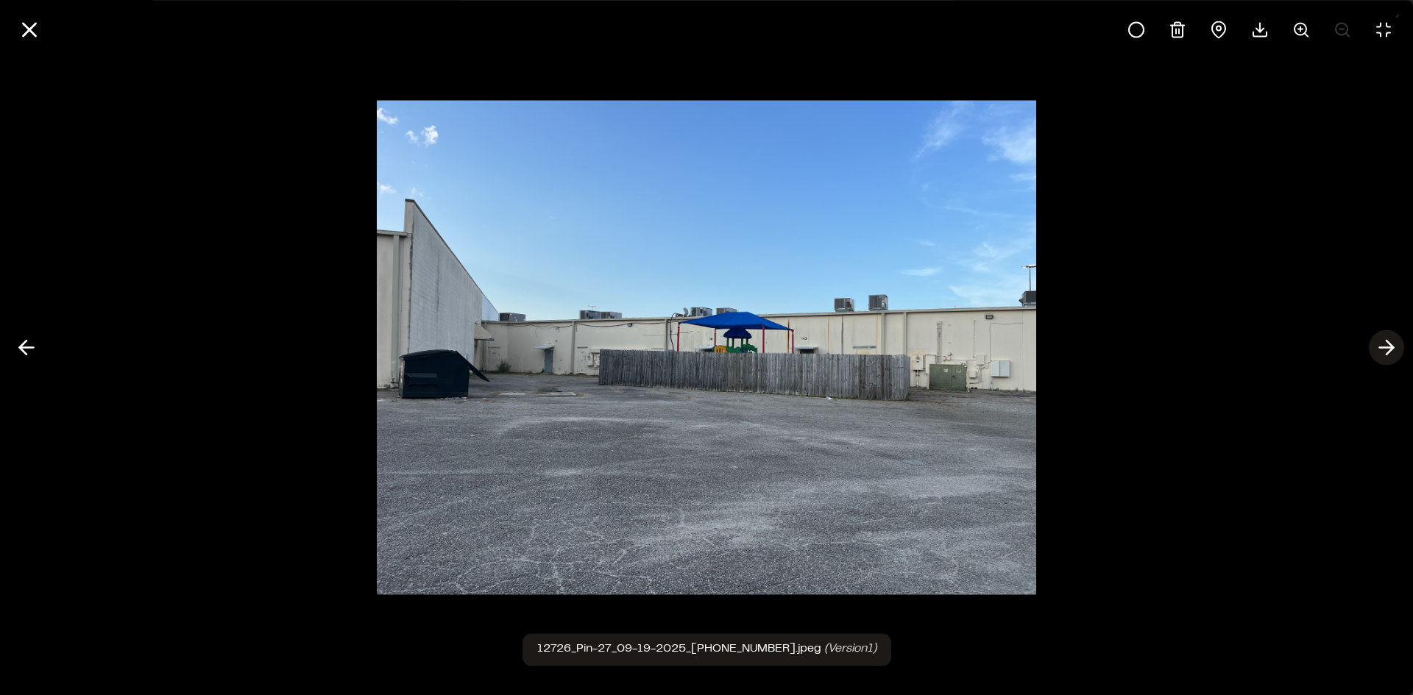
click at [1382, 344] on icon at bounding box center [1387, 348] width 24 height 25
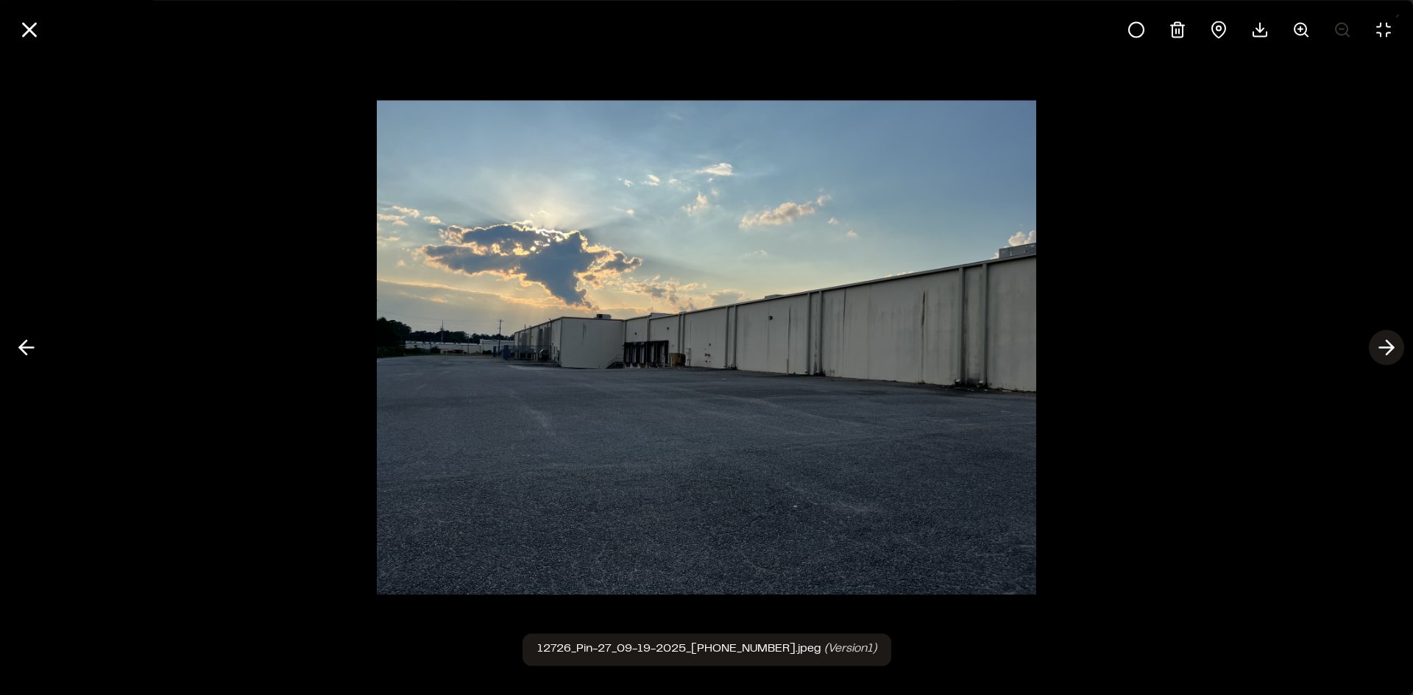
click at [1382, 344] on icon at bounding box center [1387, 348] width 24 height 25
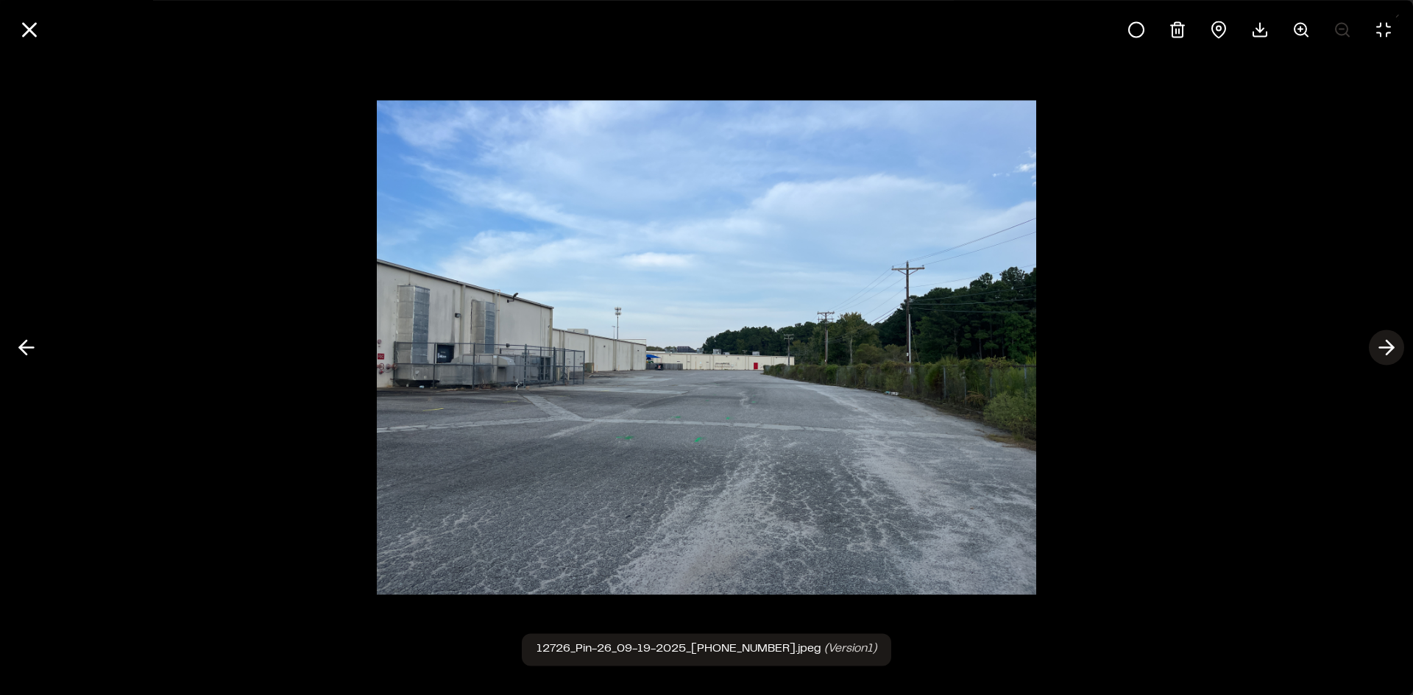
click at [1382, 344] on icon at bounding box center [1387, 348] width 24 height 25
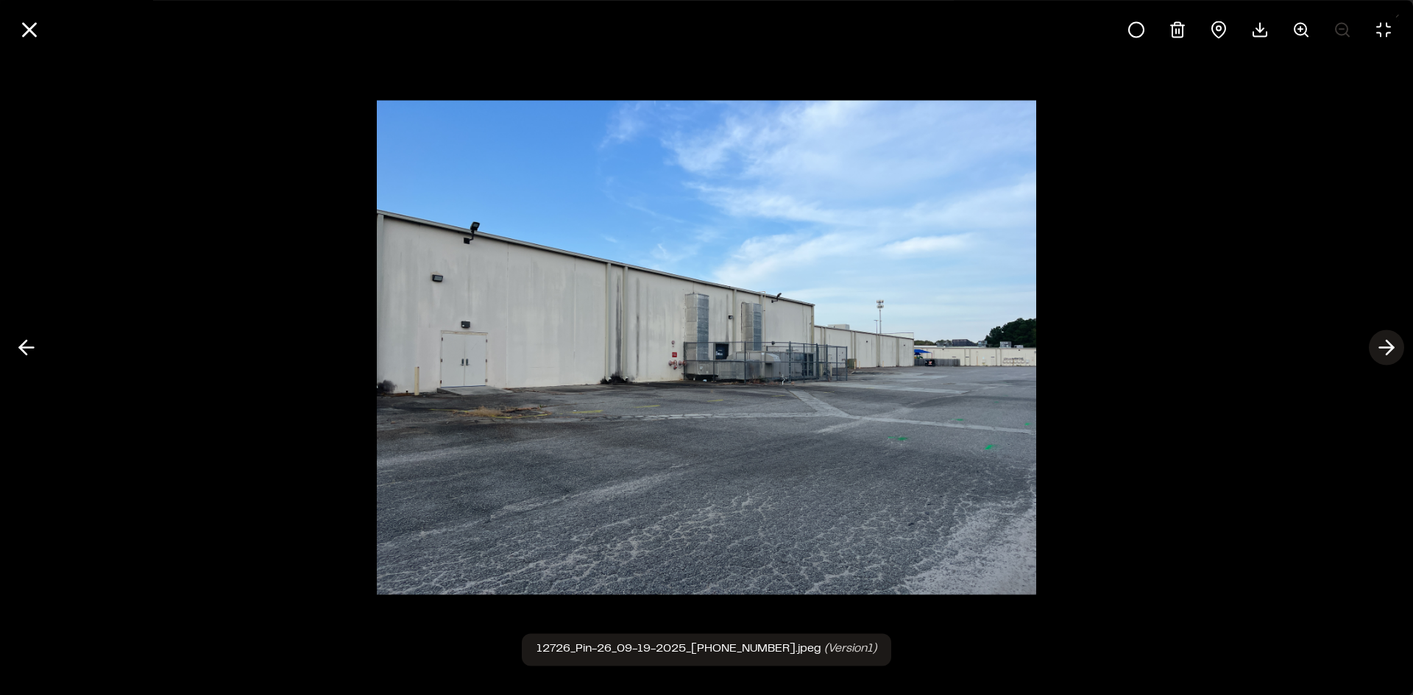
click at [1382, 344] on icon at bounding box center [1387, 348] width 24 height 25
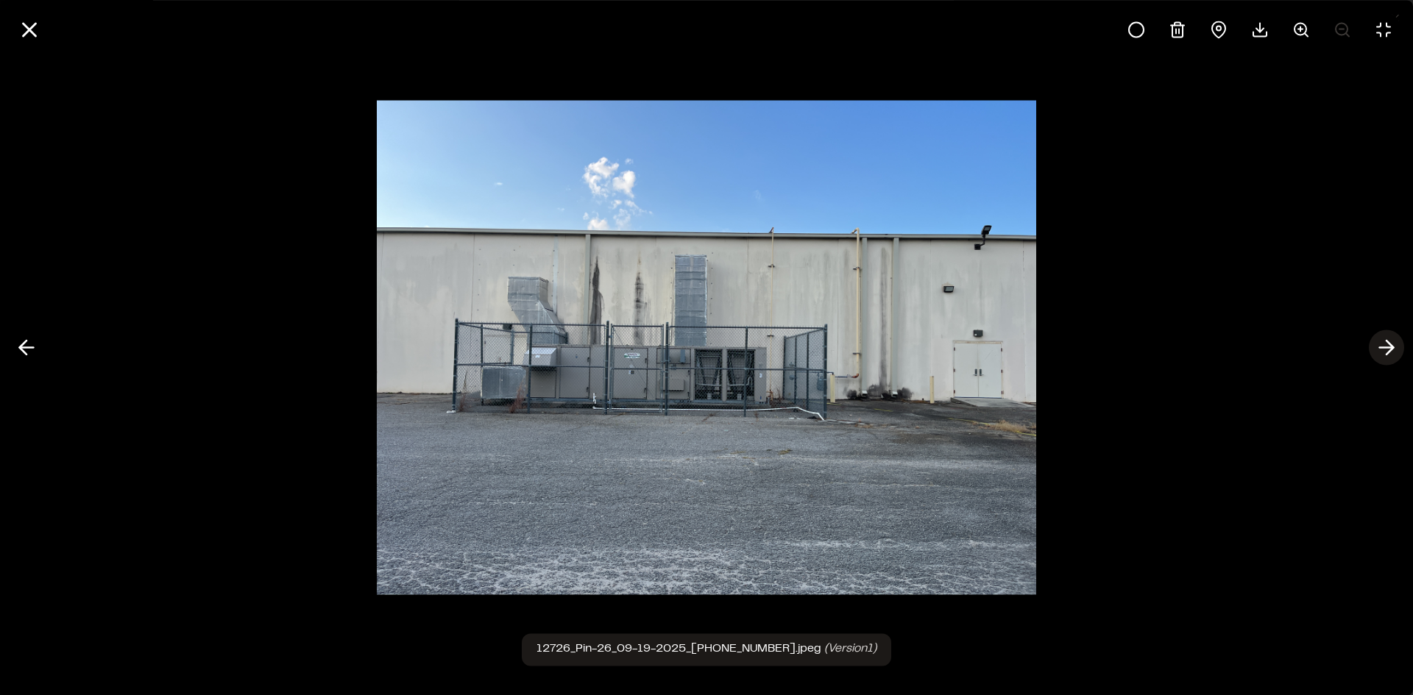
click at [1382, 344] on icon at bounding box center [1387, 348] width 24 height 25
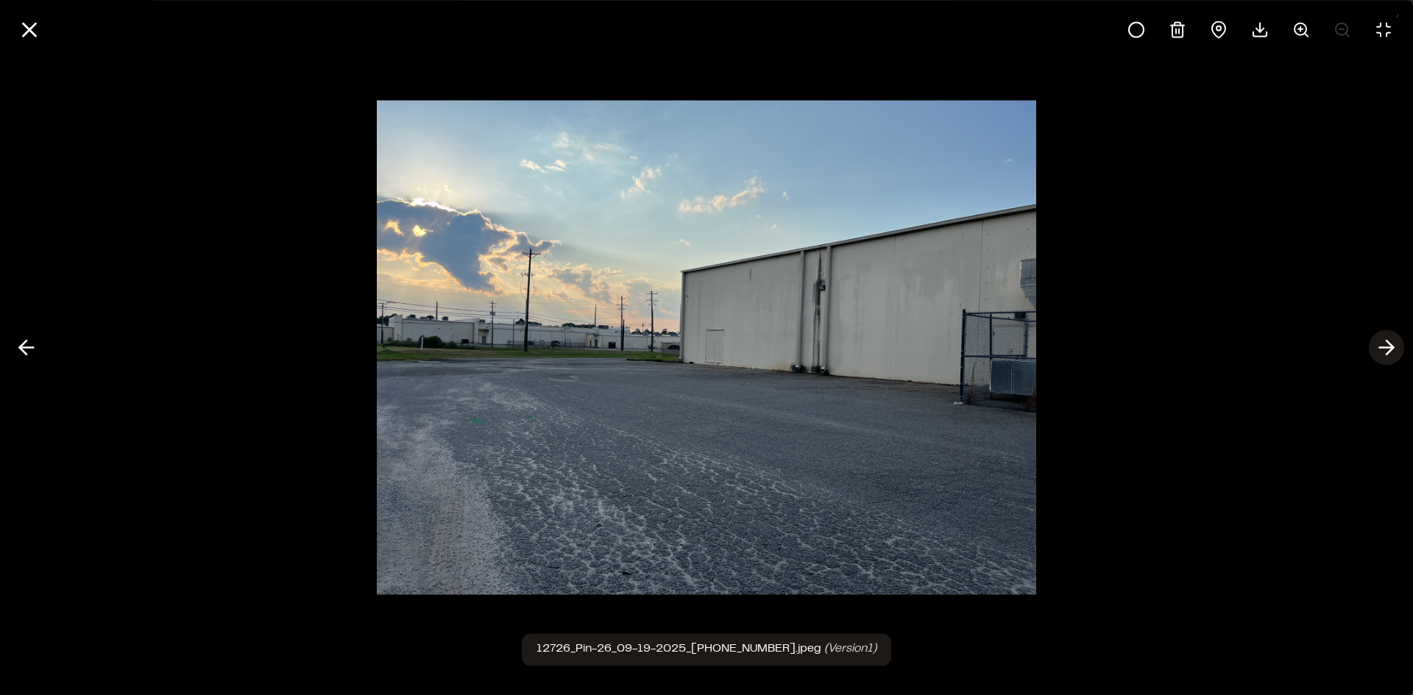
click at [1382, 344] on icon at bounding box center [1387, 348] width 24 height 25
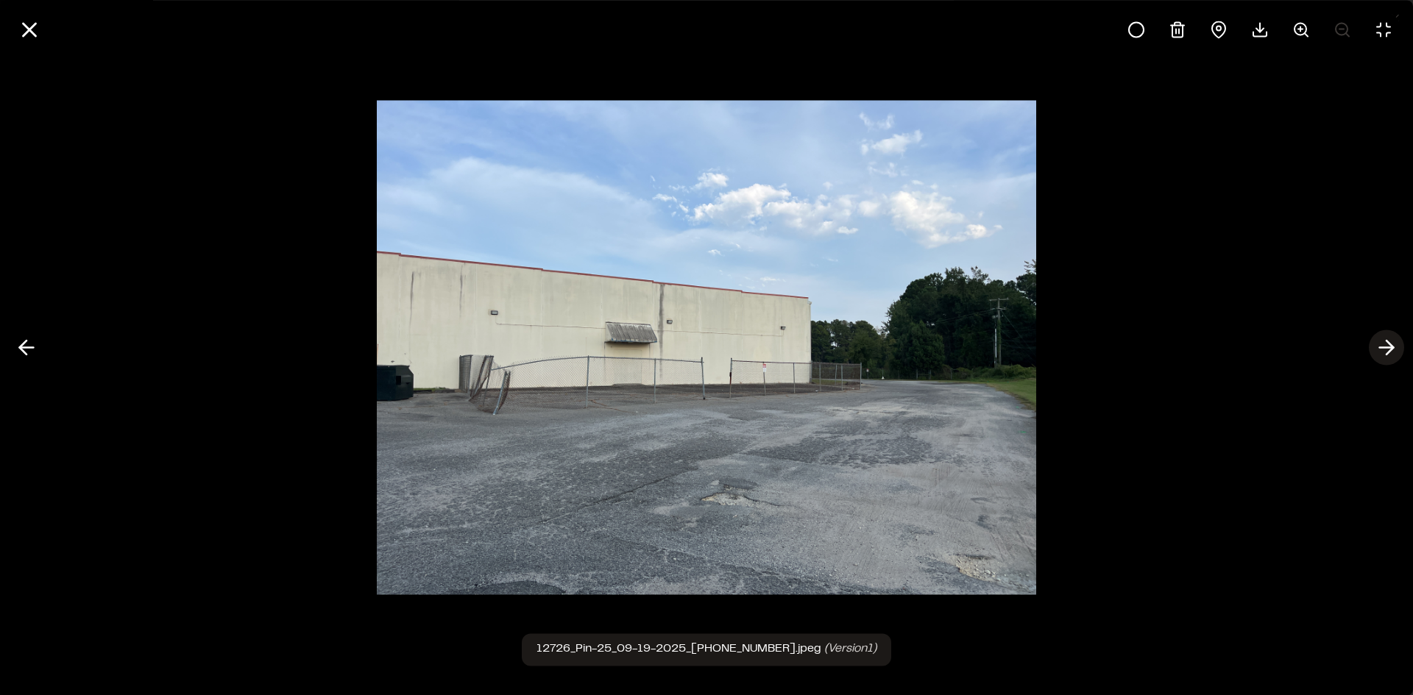
click at [1382, 344] on icon at bounding box center [1387, 348] width 24 height 25
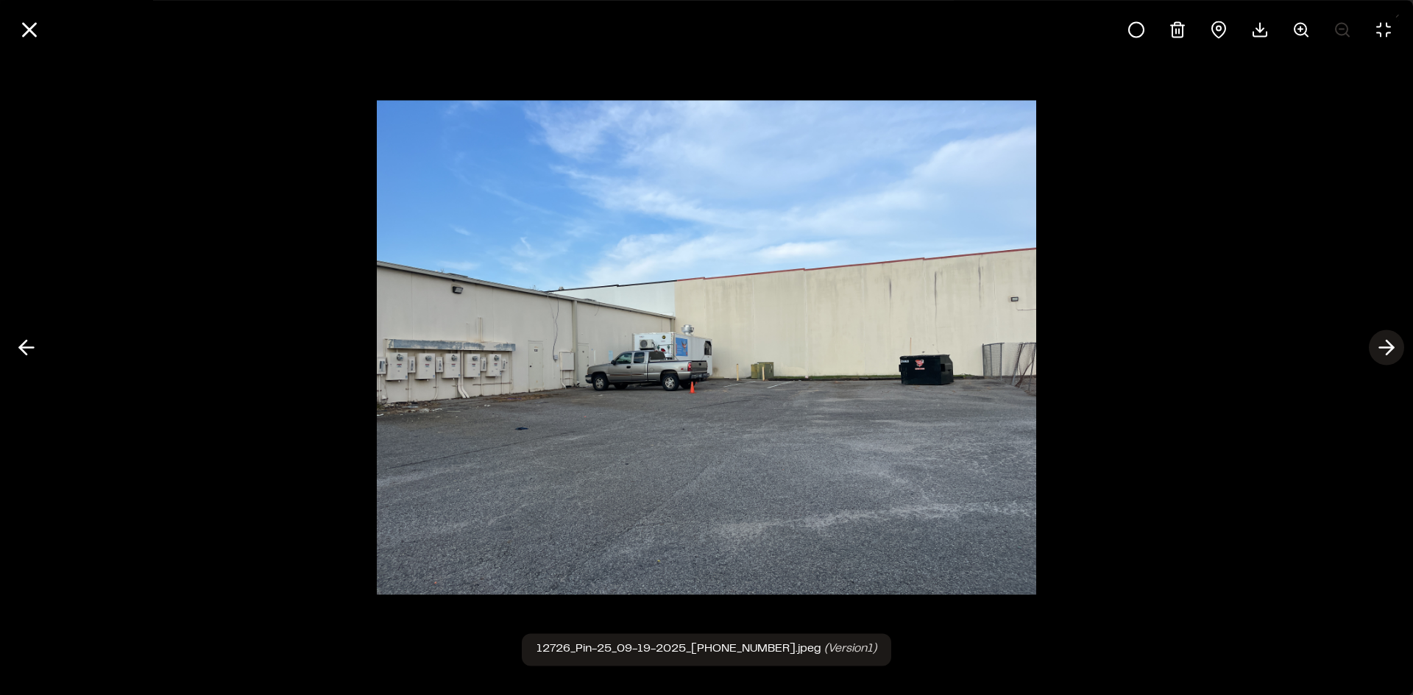
click at [1378, 344] on icon at bounding box center [1387, 348] width 24 height 25
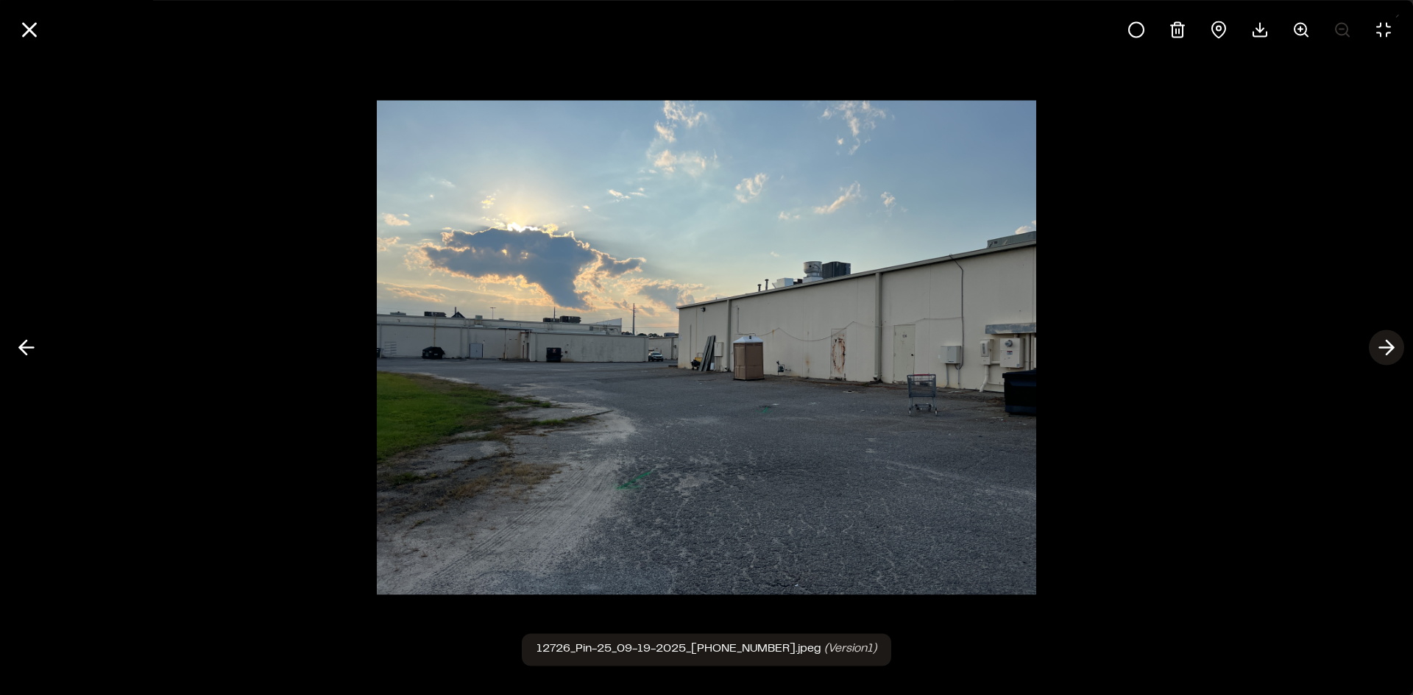
click at [1378, 344] on icon at bounding box center [1387, 348] width 24 height 25
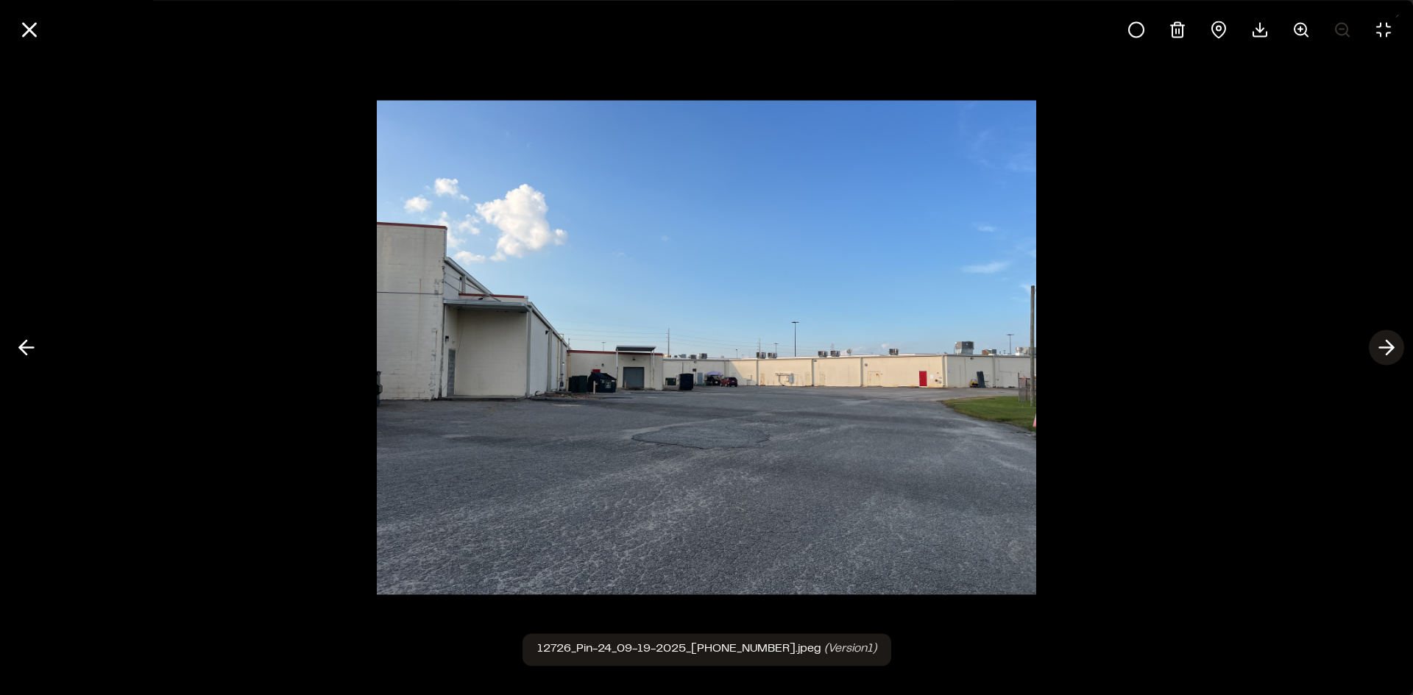
click at [1378, 344] on icon at bounding box center [1387, 348] width 24 height 25
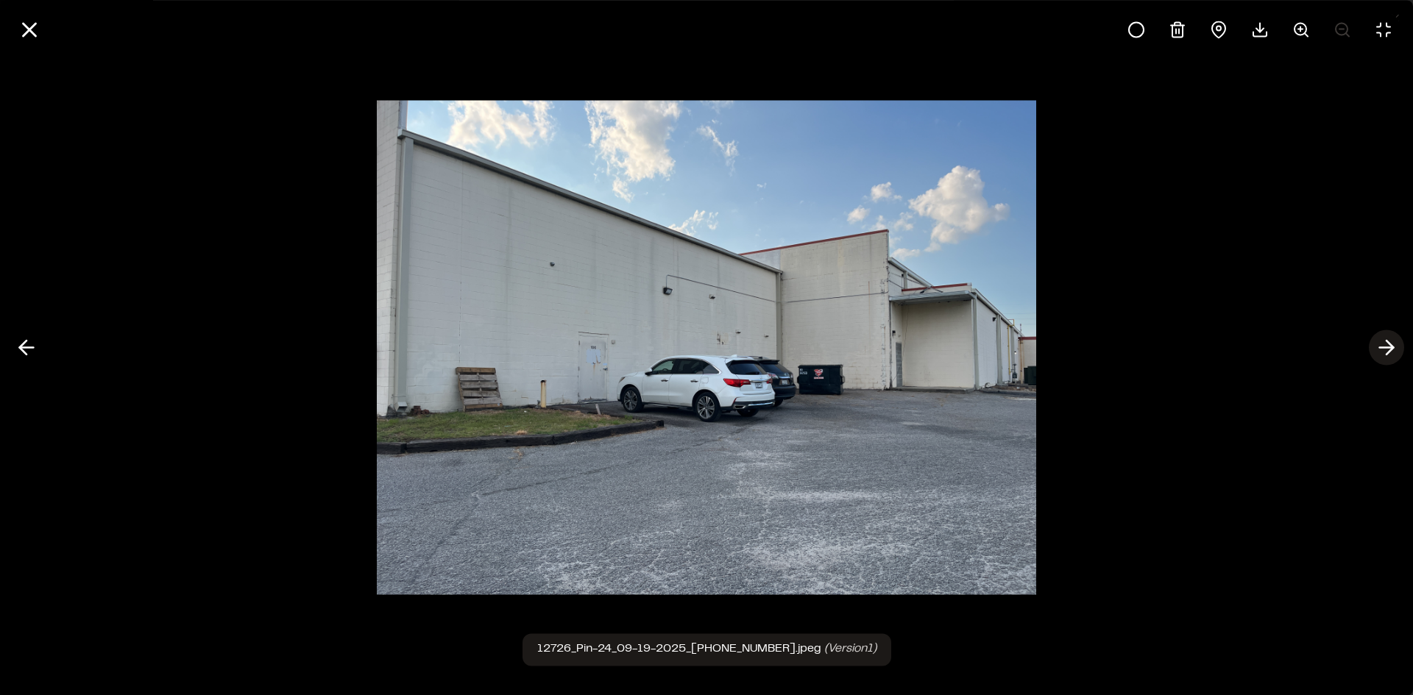
click at [1378, 344] on icon at bounding box center [1387, 348] width 24 height 25
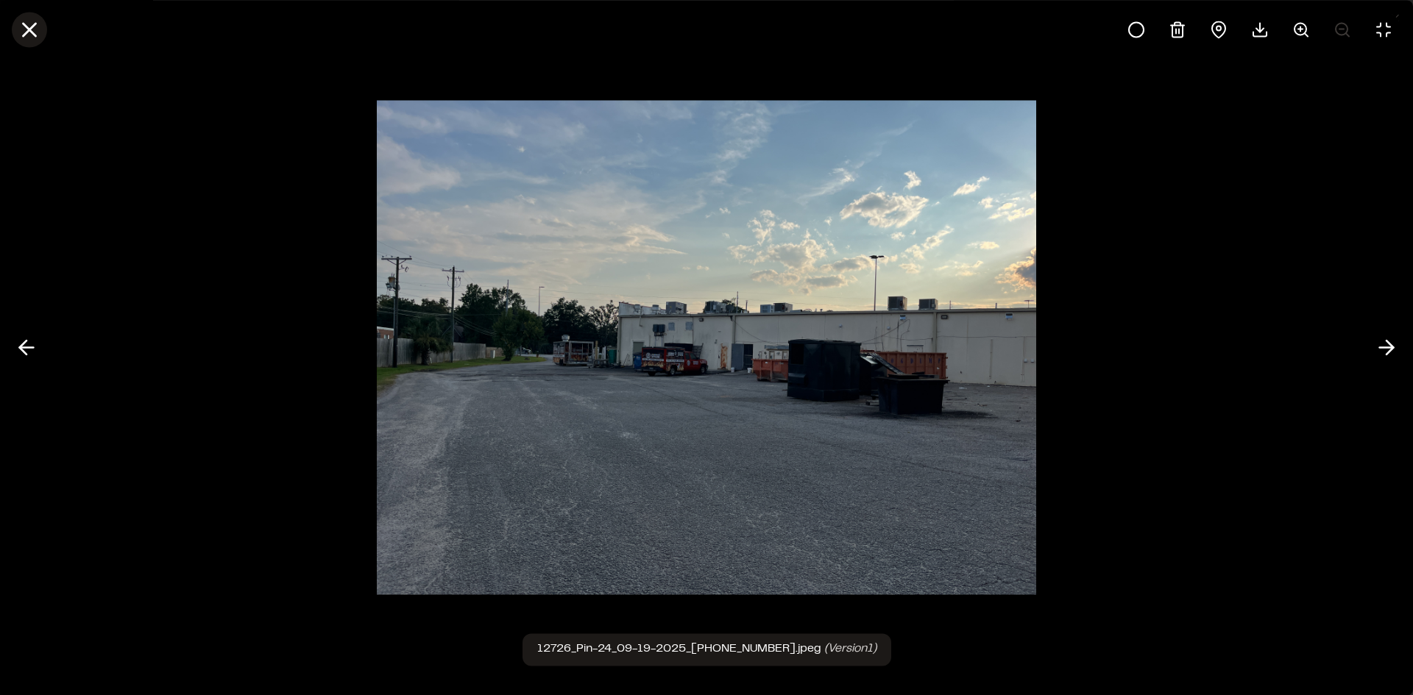
click at [23, 26] on icon at bounding box center [29, 29] width 25 height 25
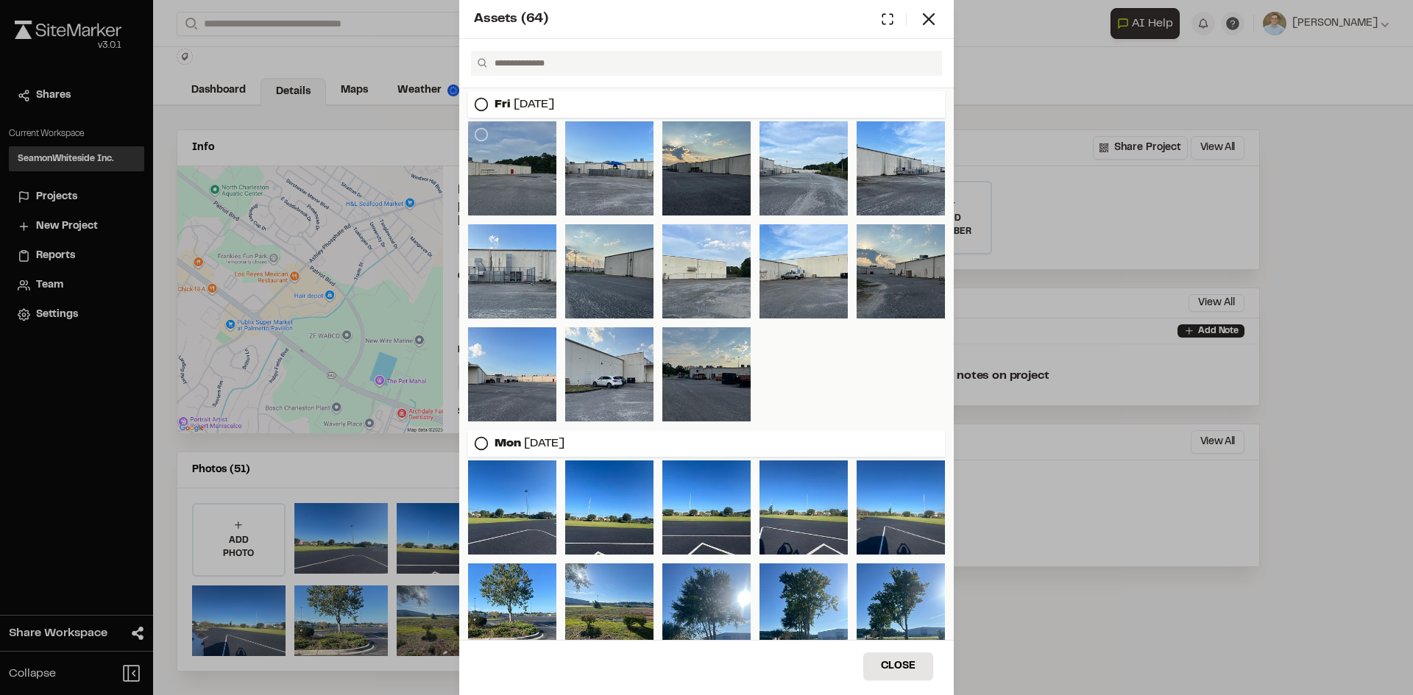
click at [517, 170] on div at bounding box center [512, 168] width 88 height 94
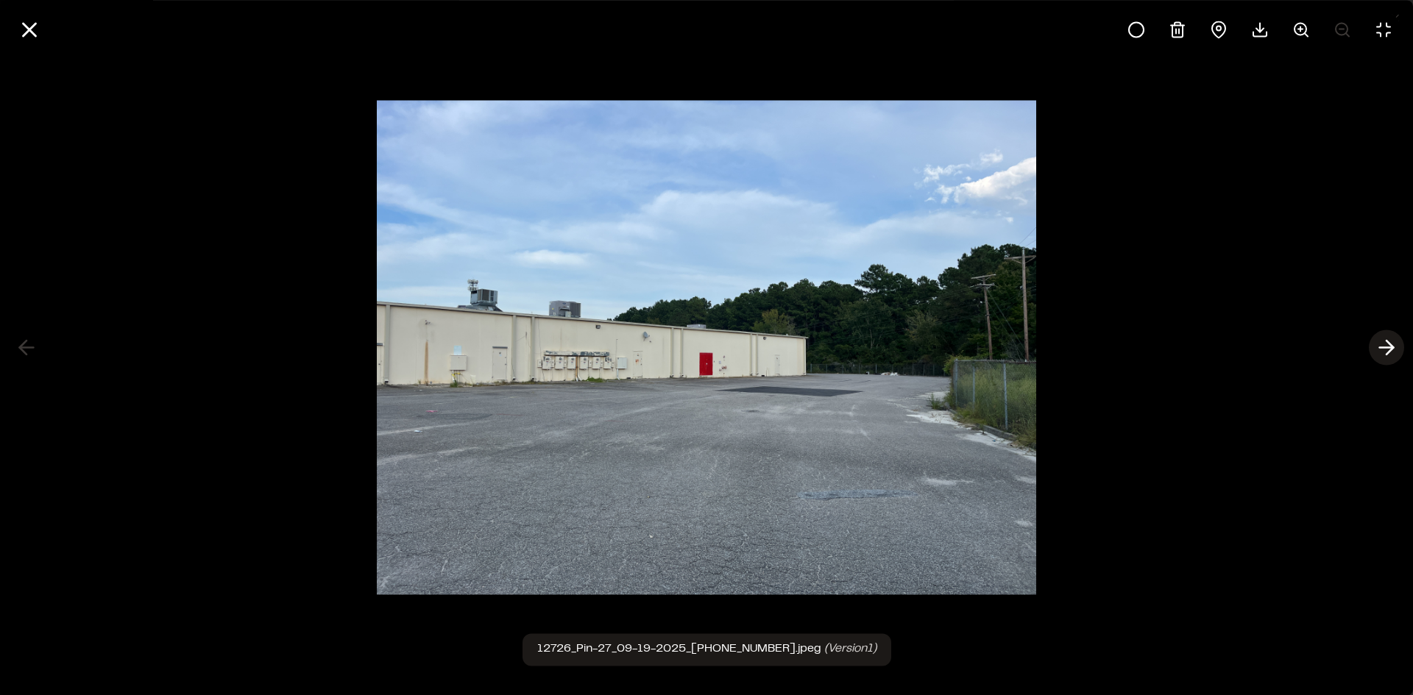
click at [1389, 347] on icon at bounding box center [1387, 348] width 24 height 25
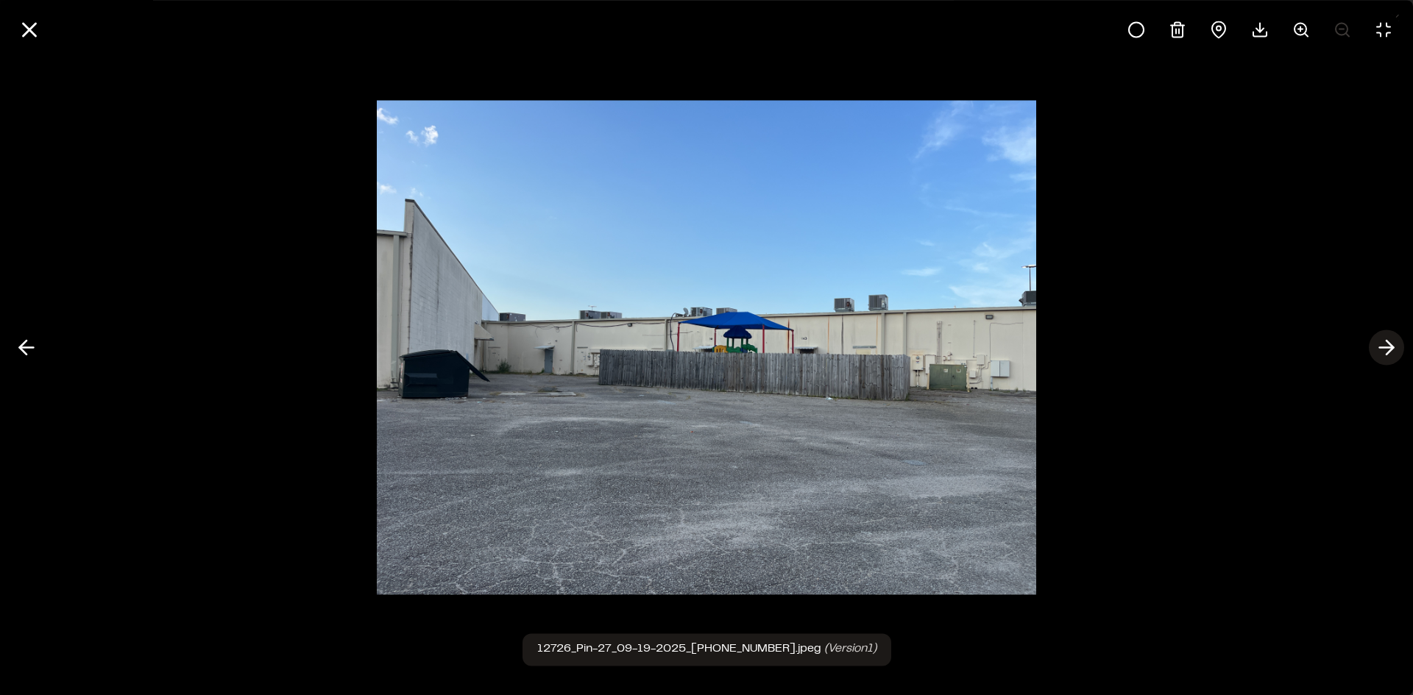
click at [1389, 347] on icon at bounding box center [1387, 348] width 24 height 25
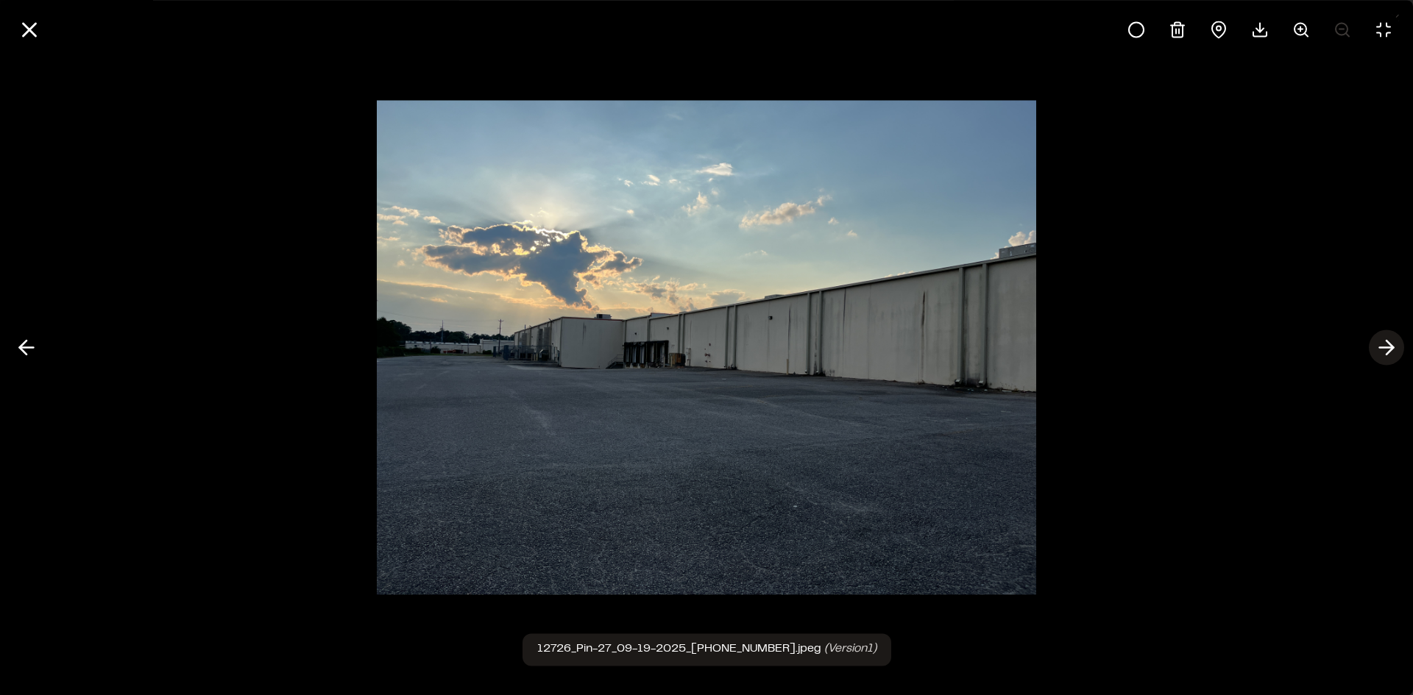
click at [1389, 347] on icon at bounding box center [1387, 348] width 24 height 25
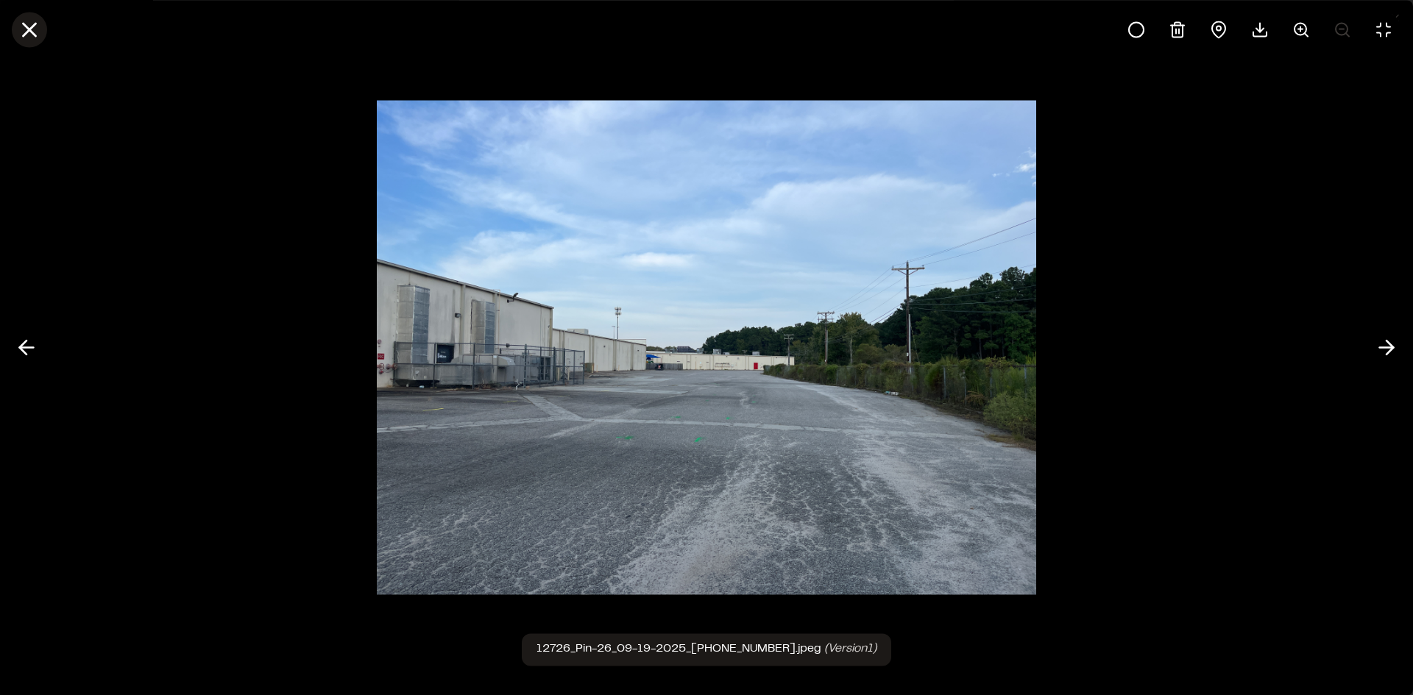
click at [32, 24] on icon at bounding box center [29, 29] width 25 height 25
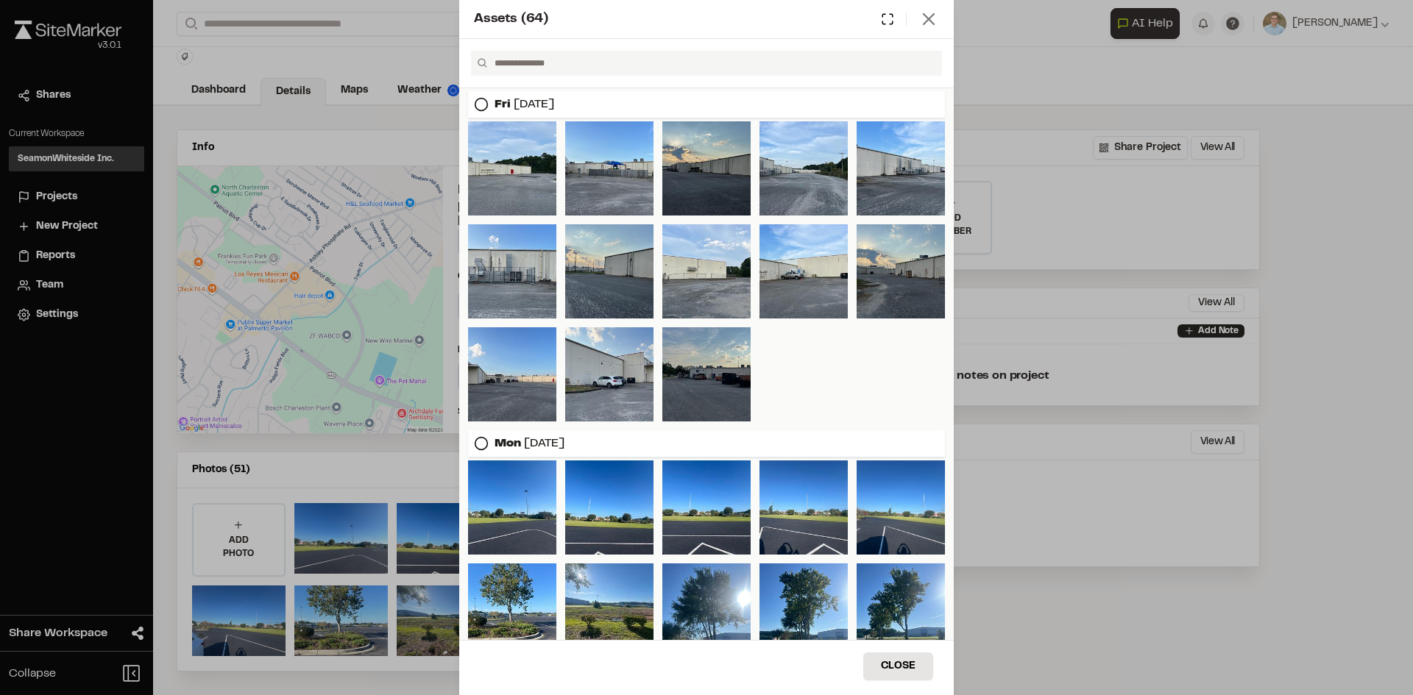
click at [935, 24] on icon at bounding box center [928, 19] width 21 height 21
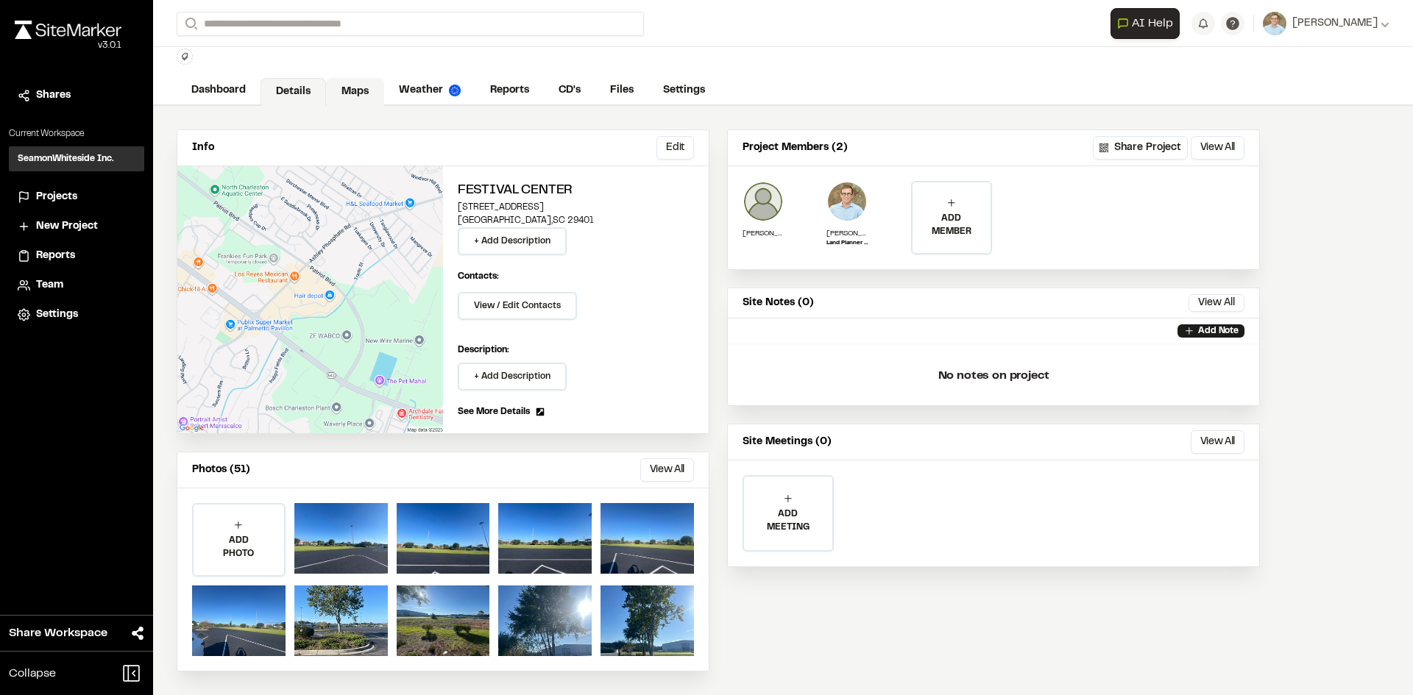
click at [345, 93] on link "Maps" at bounding box center [355, 92] width 58 height 28
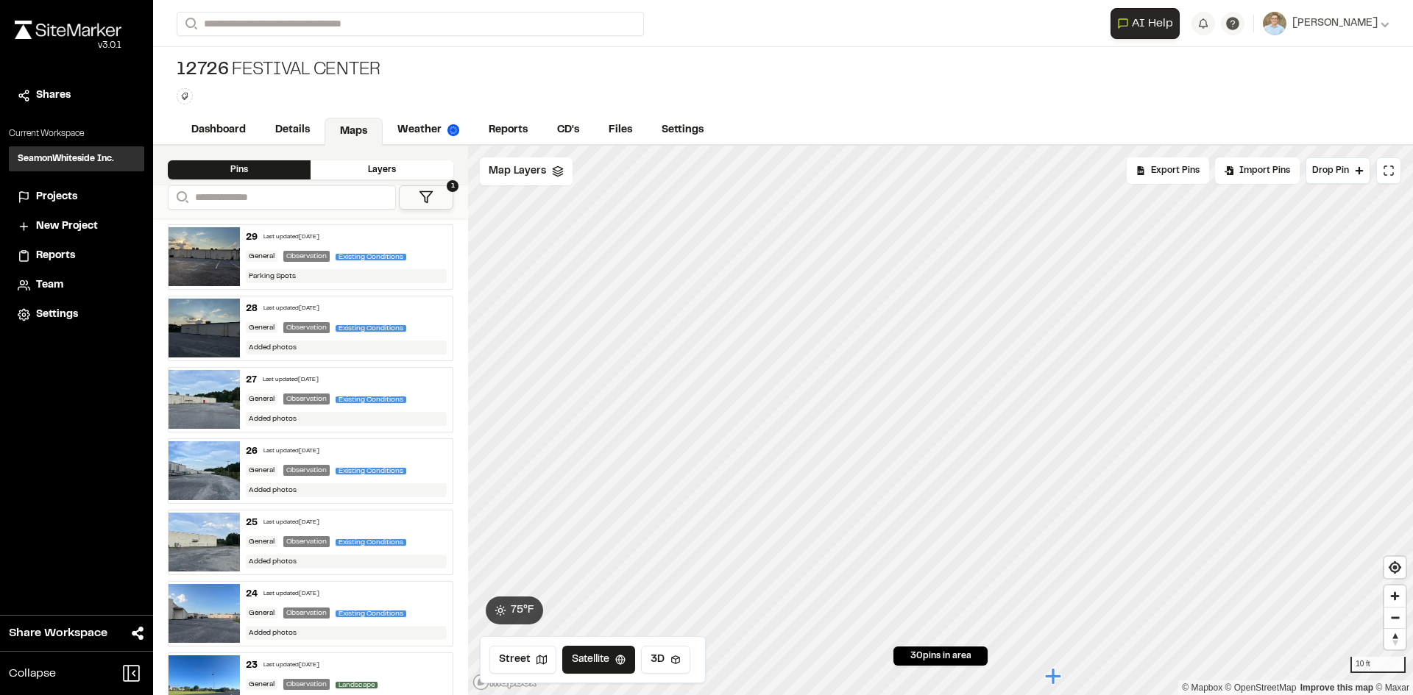
click at [192, 255] on img at bounding box center [204, 256] width 71 height 59
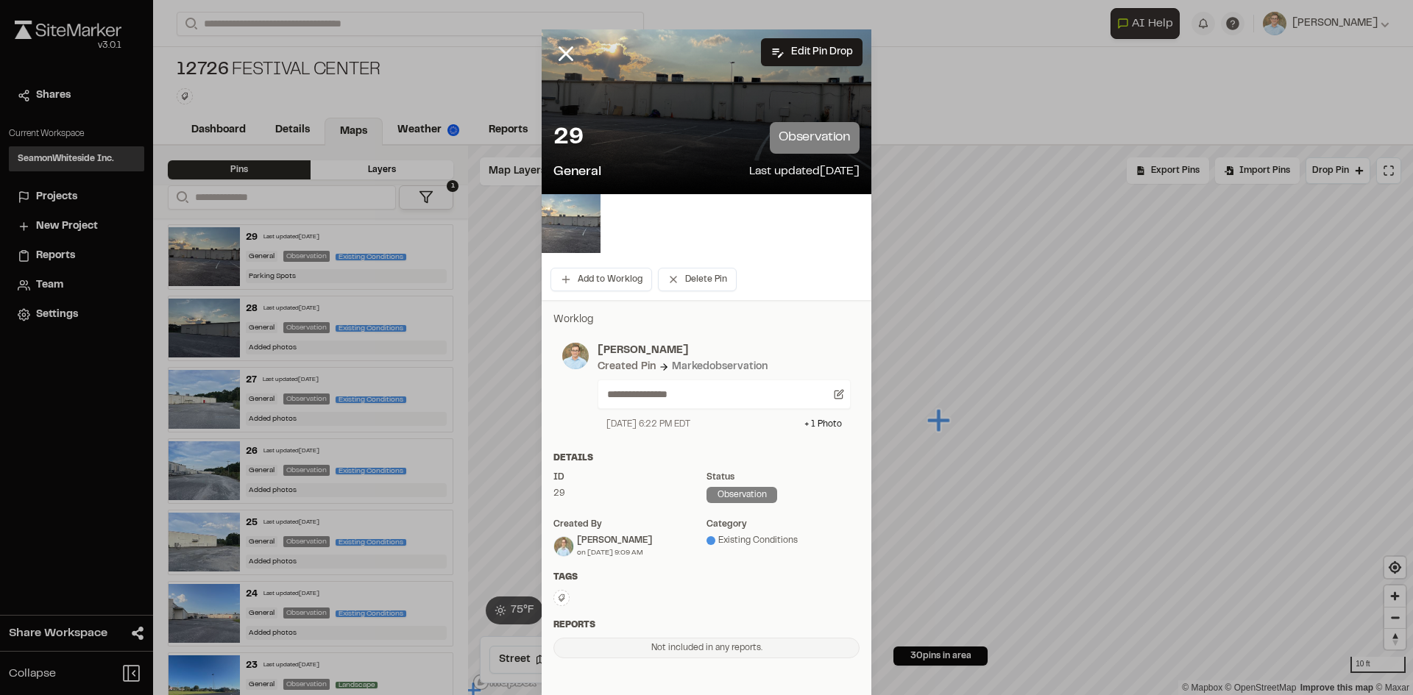
click at [564, 228] on img at bounding box center [571, 223] width 59 height 59
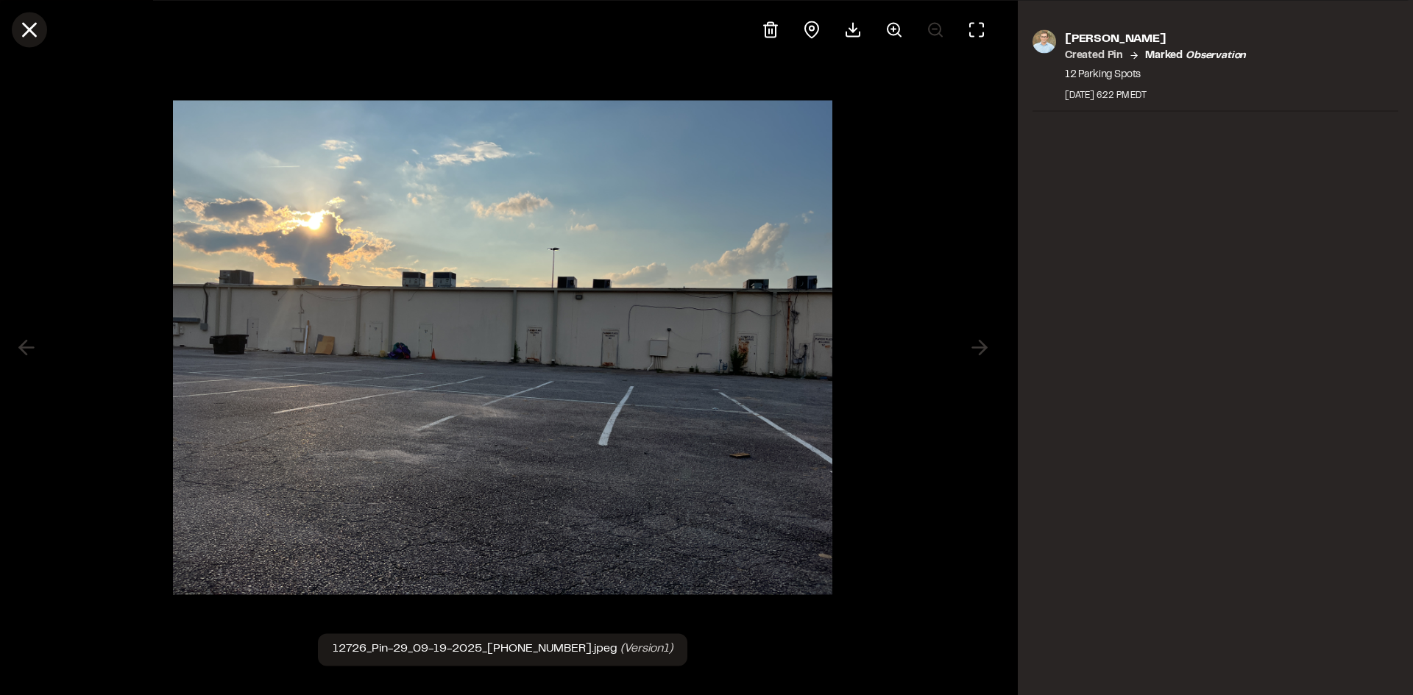
click at [32, 26] on line at bounding box center [30, 30] width 13 height 13
